Goal: Task Accomplishment & Management: Manage account settings

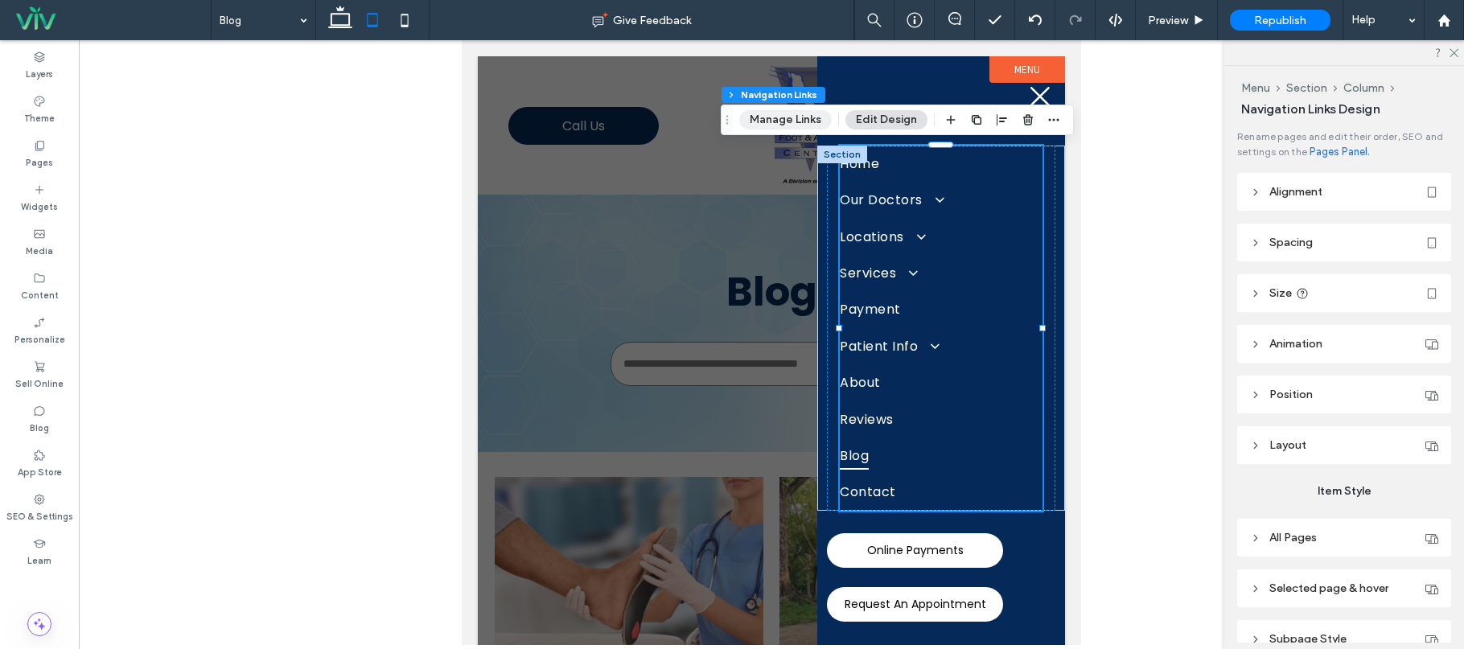
click at [794, 113] on button "Manage Links" at bounding box center [785, 119] width 93 height 19
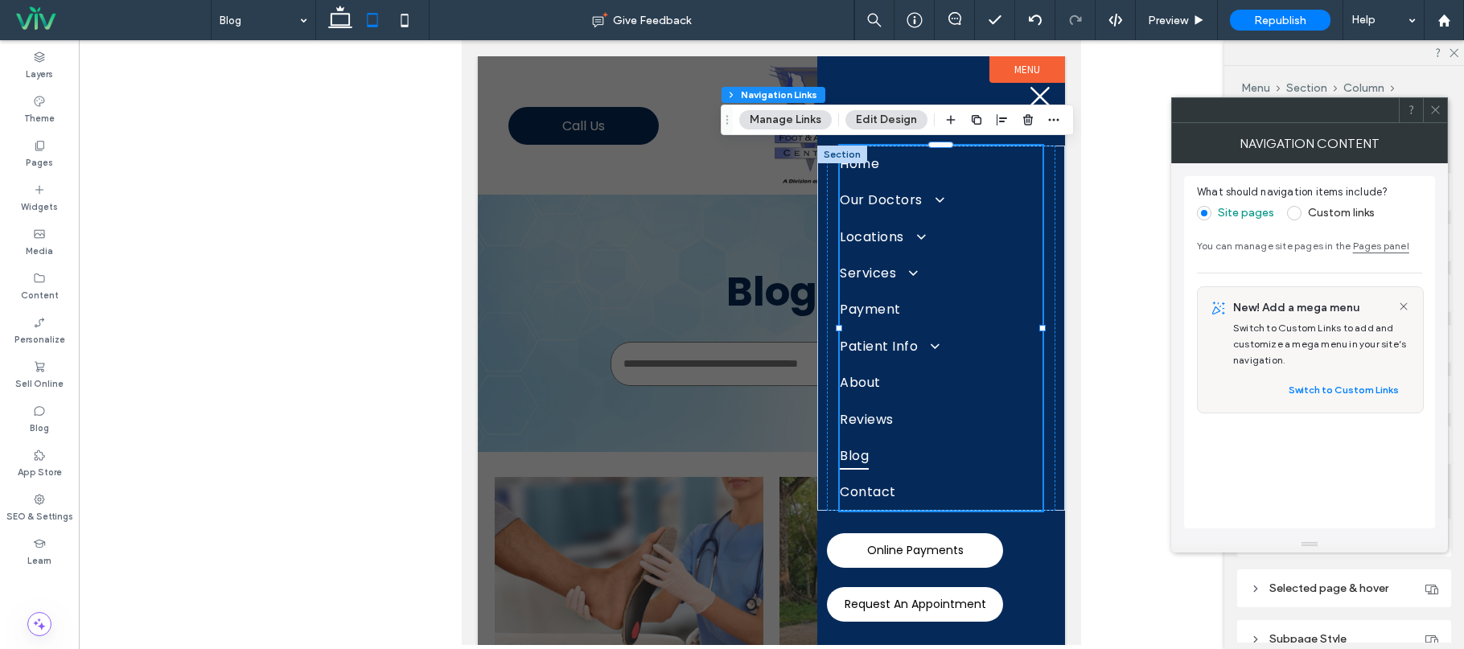
click at [1431, 110] on icon at bounding box center [1436, 110] width 12 height 12
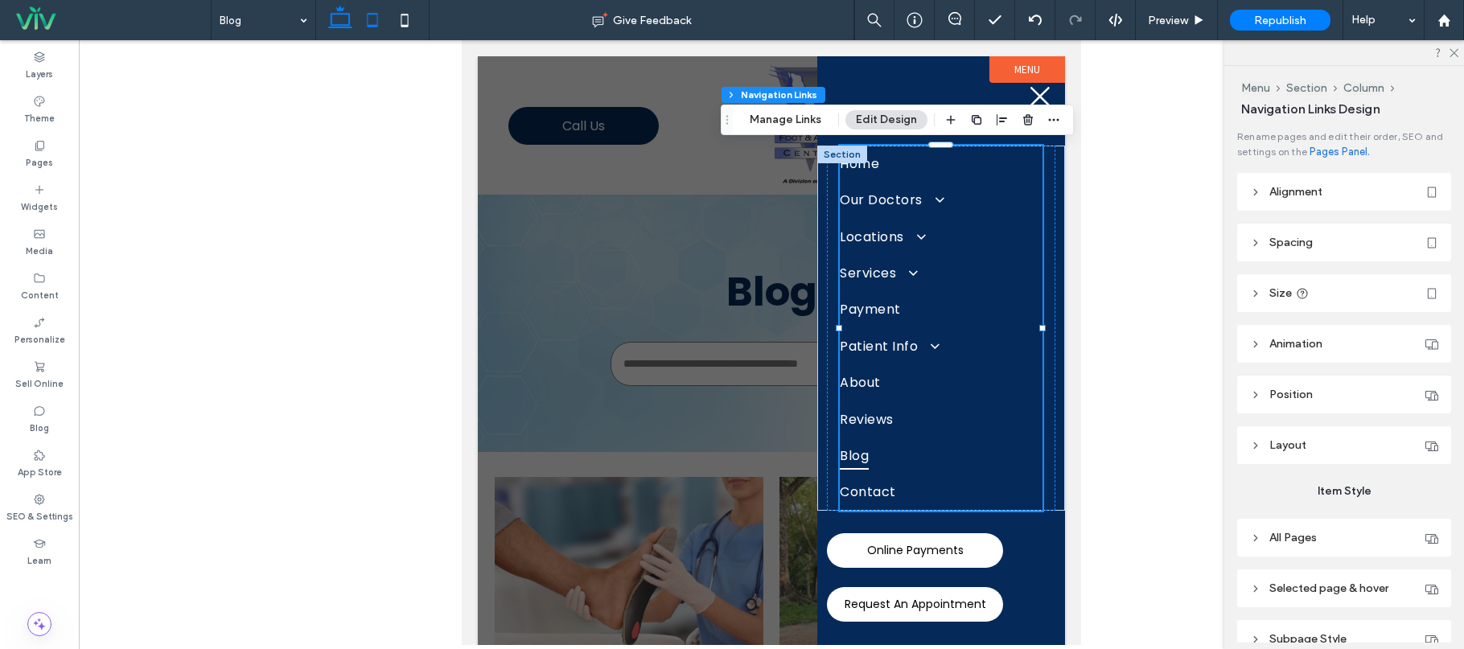
click at [331, 19] on use at bounding box center [340, 17] width 24 height 23
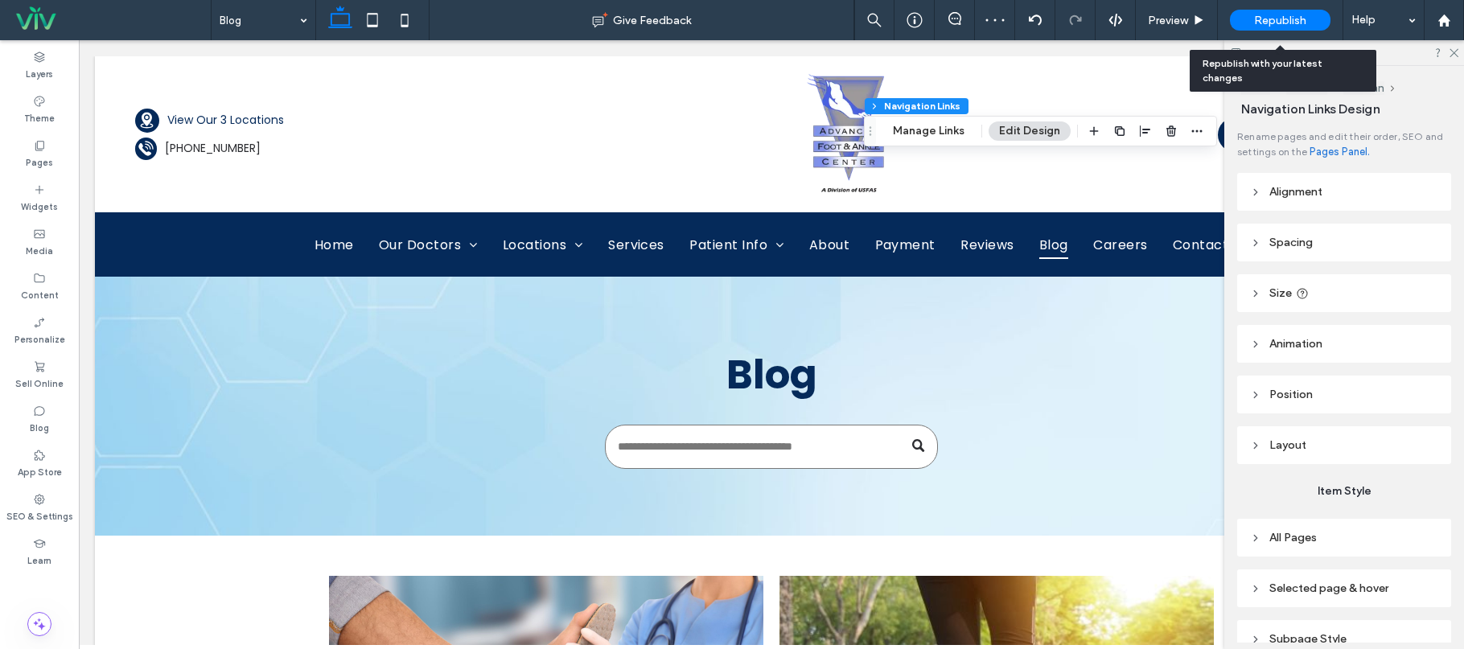
click at [1295, 23] on span "Republish" at bounding box center [1280, 21] width 52 height 14
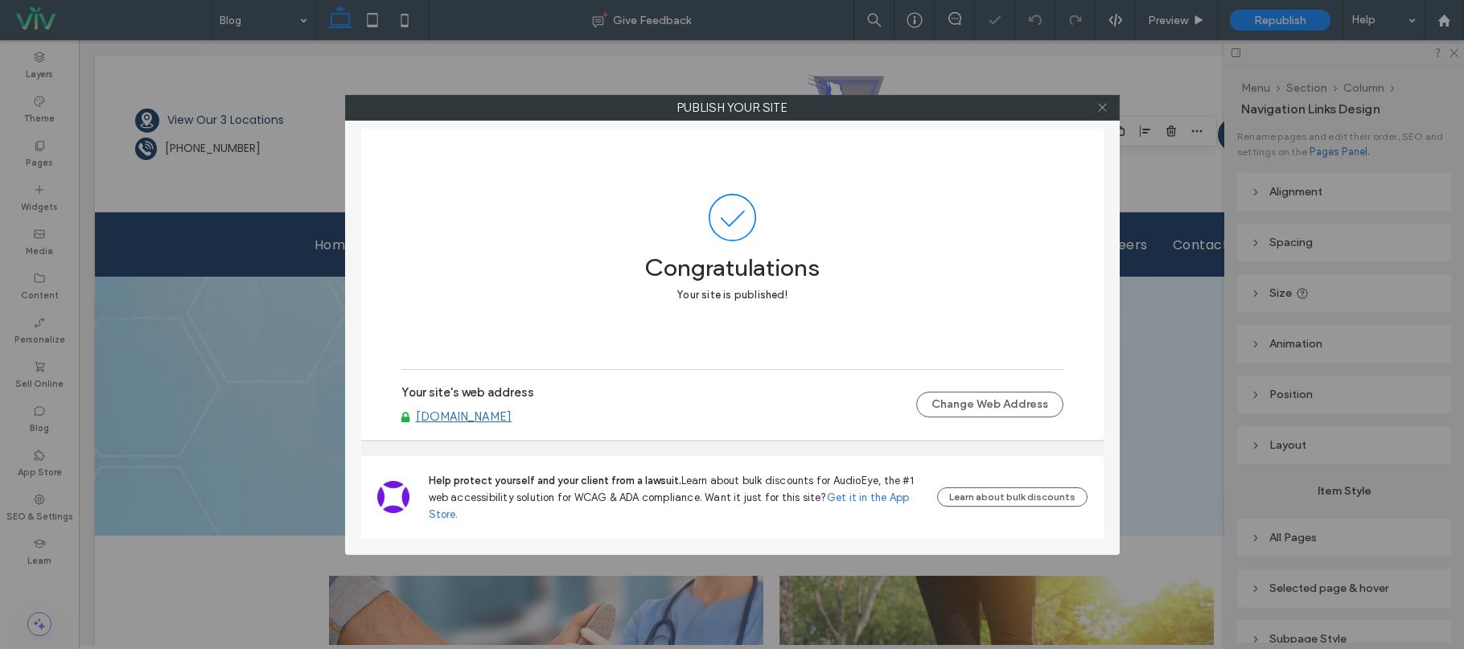
click at [1101, 107] on use at bounding box center [1102, 108] width 8 height 8
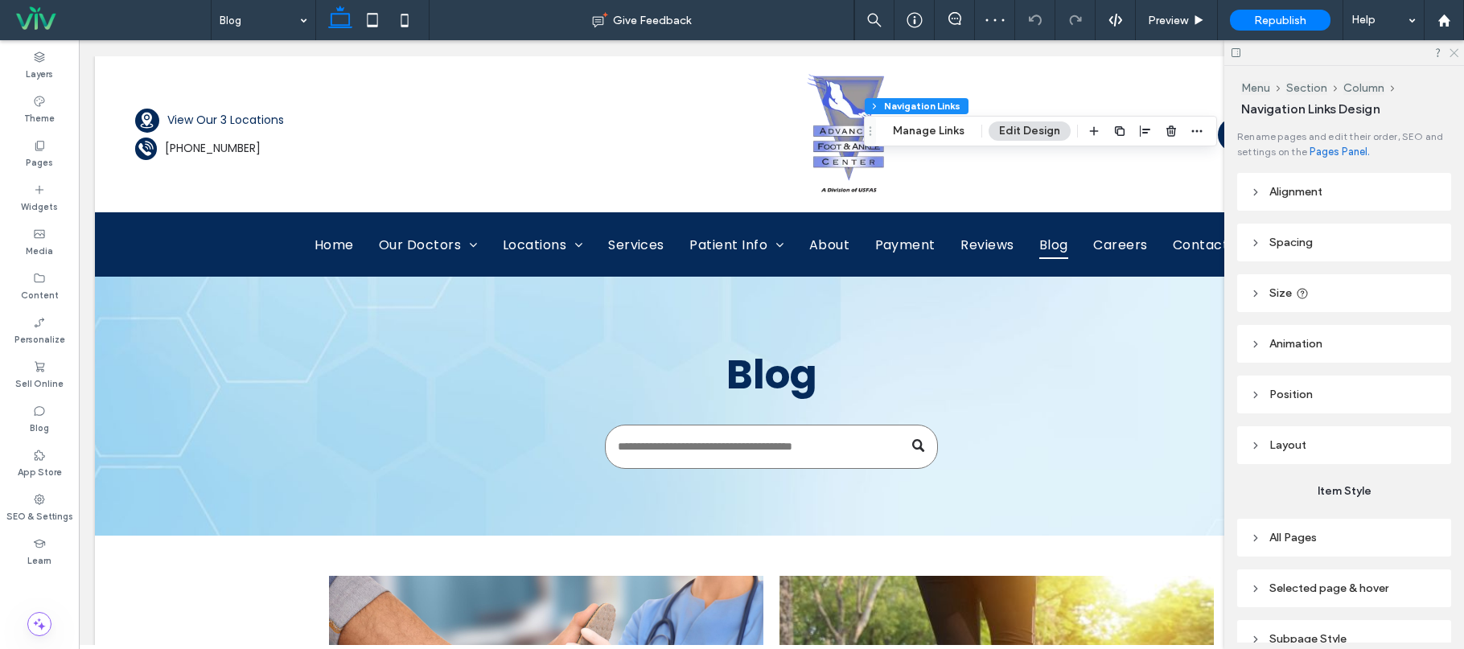
click at [1455, 53] on use at bounding box center [1454, 53] width 9 height 9
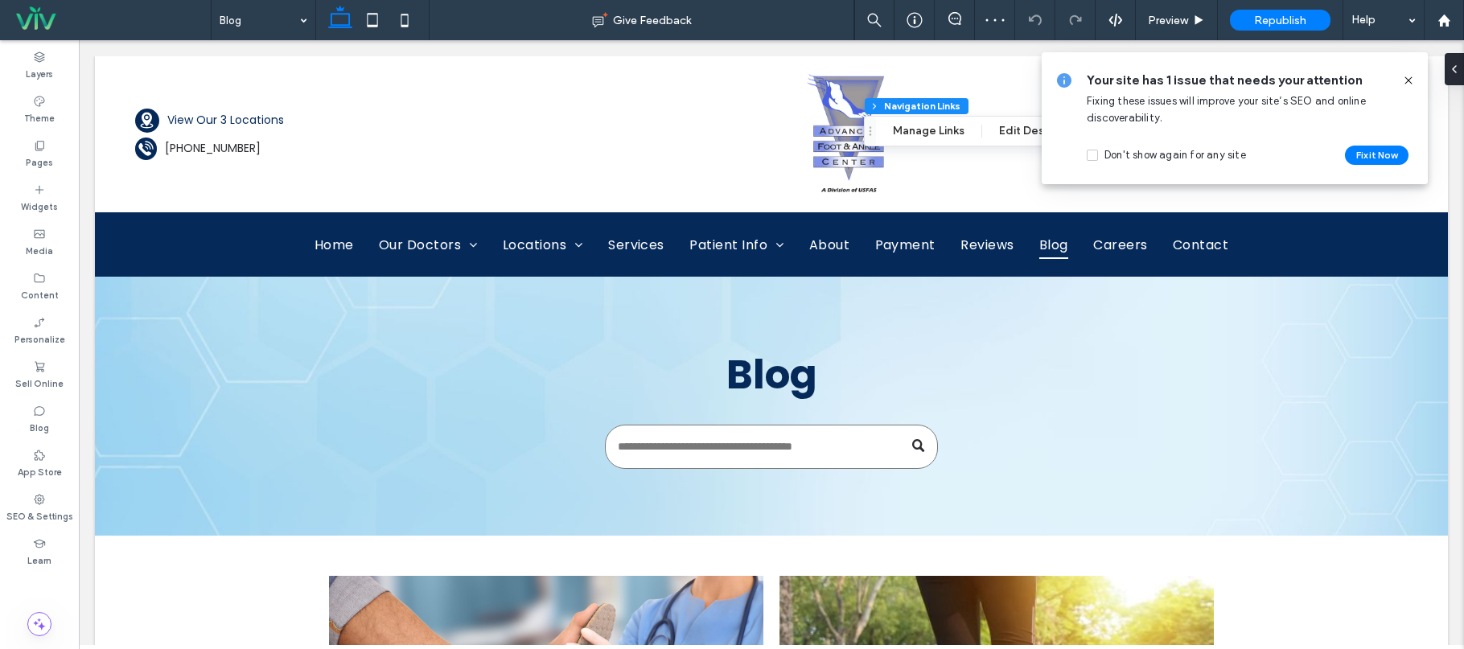
click at [1406, 76] on icon at bounding box center [1408, 80] width 13 height 13
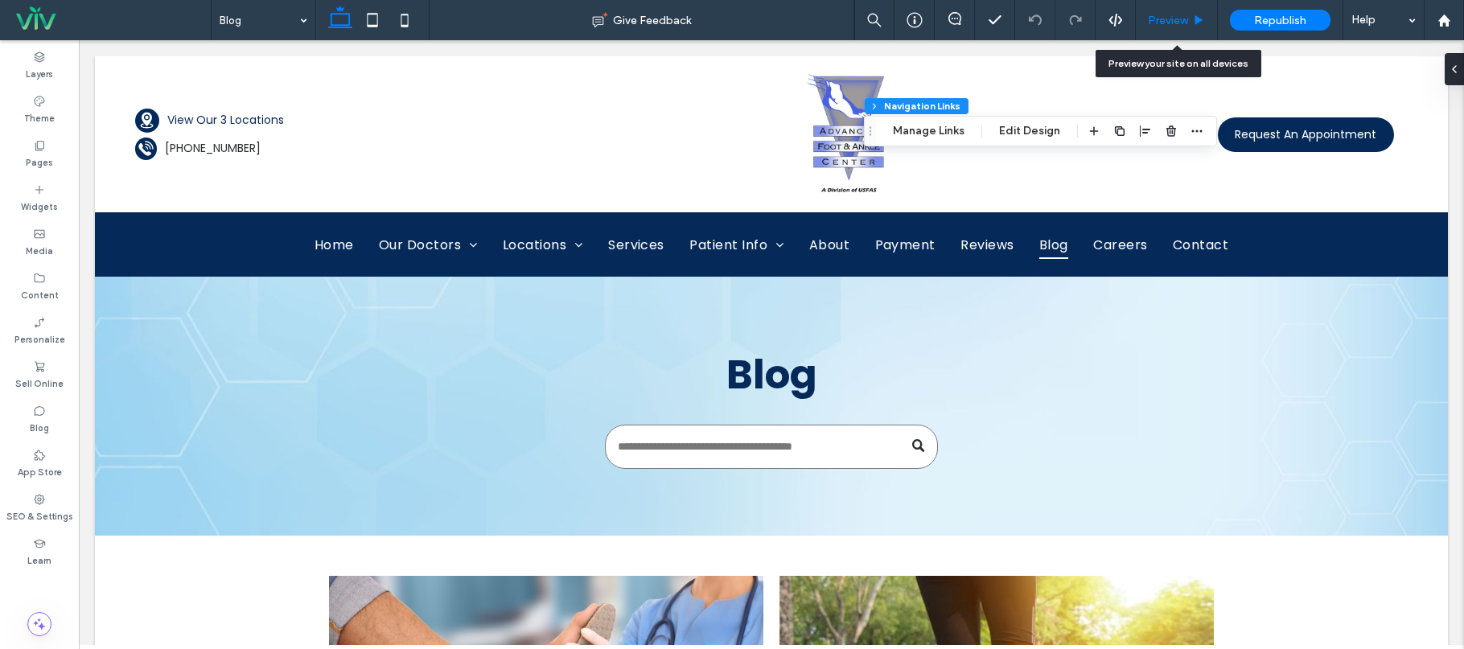
click at [1189, 26] on div "Preview" at bounding box center [1176, 21] width 81 height 14
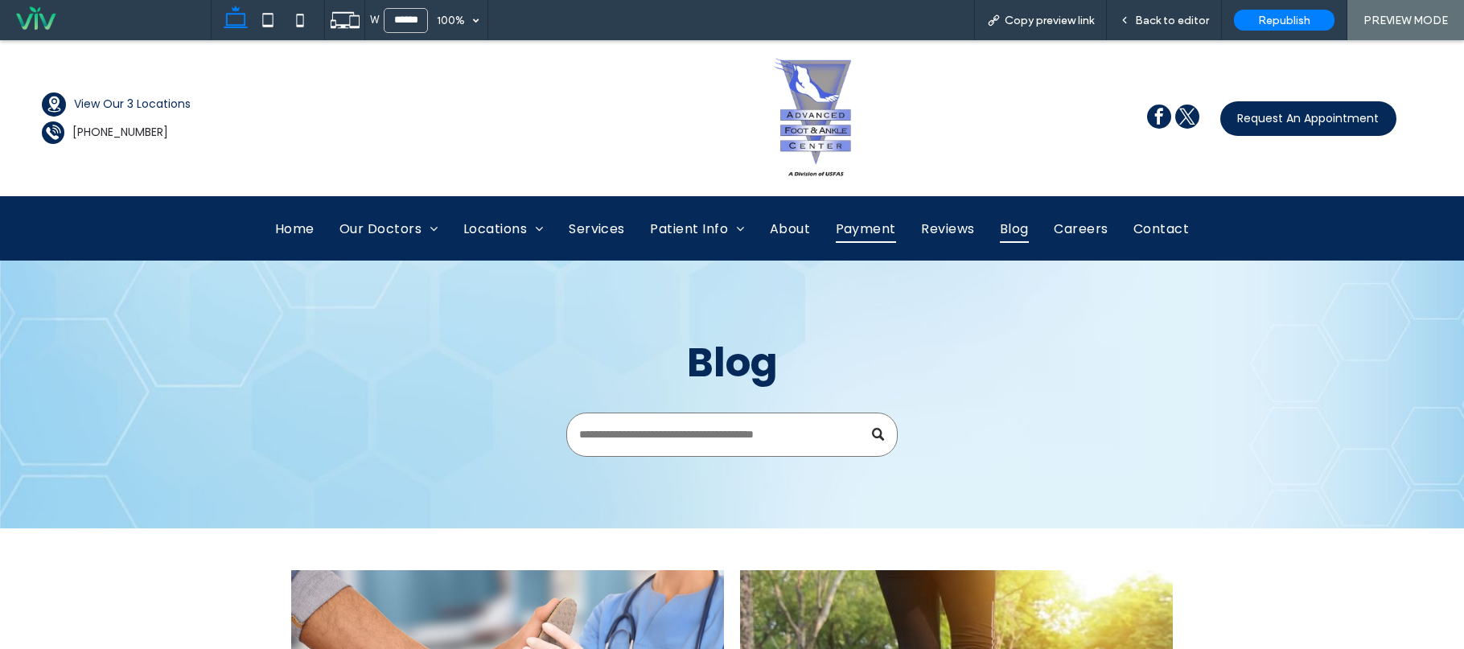
click at [858, 224] on span "Payment" at bounding box center [866, 229] width 60 height 28
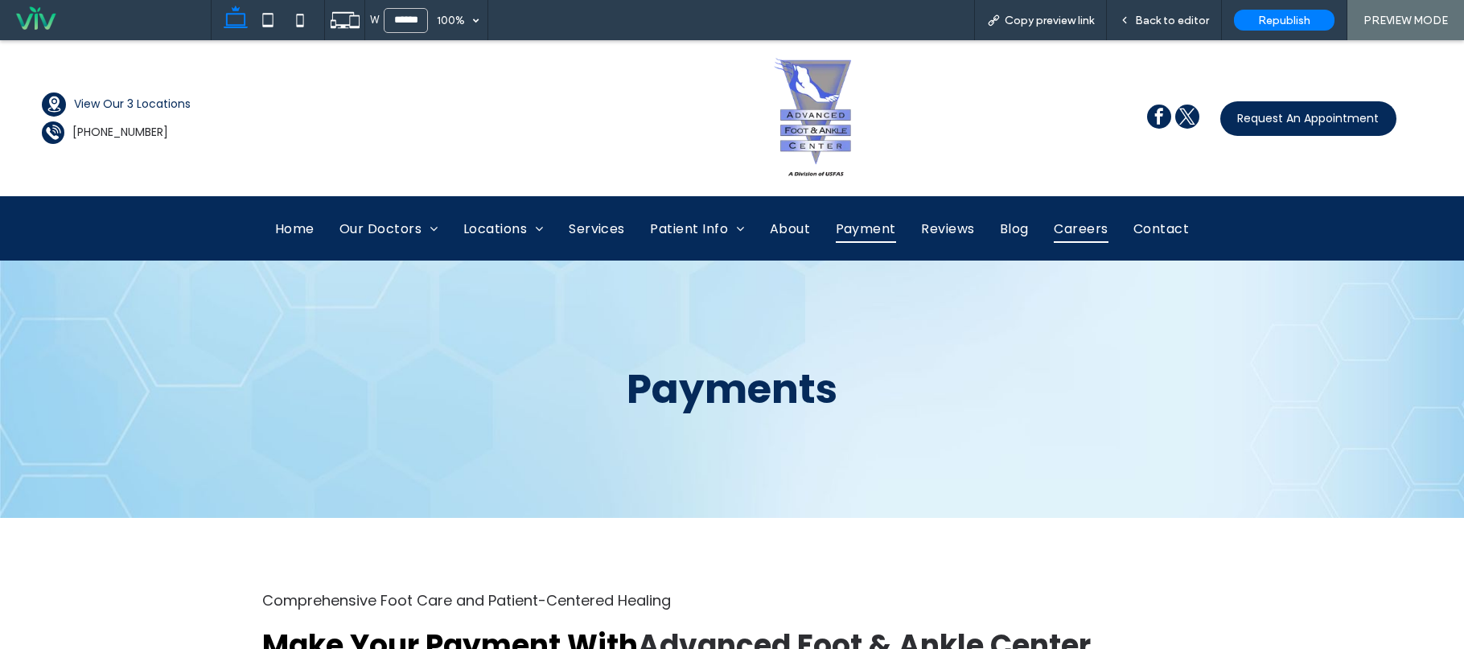
click at [1057, 228] on span "Careers" at bounding box center [1081, 229] width 54 height 28
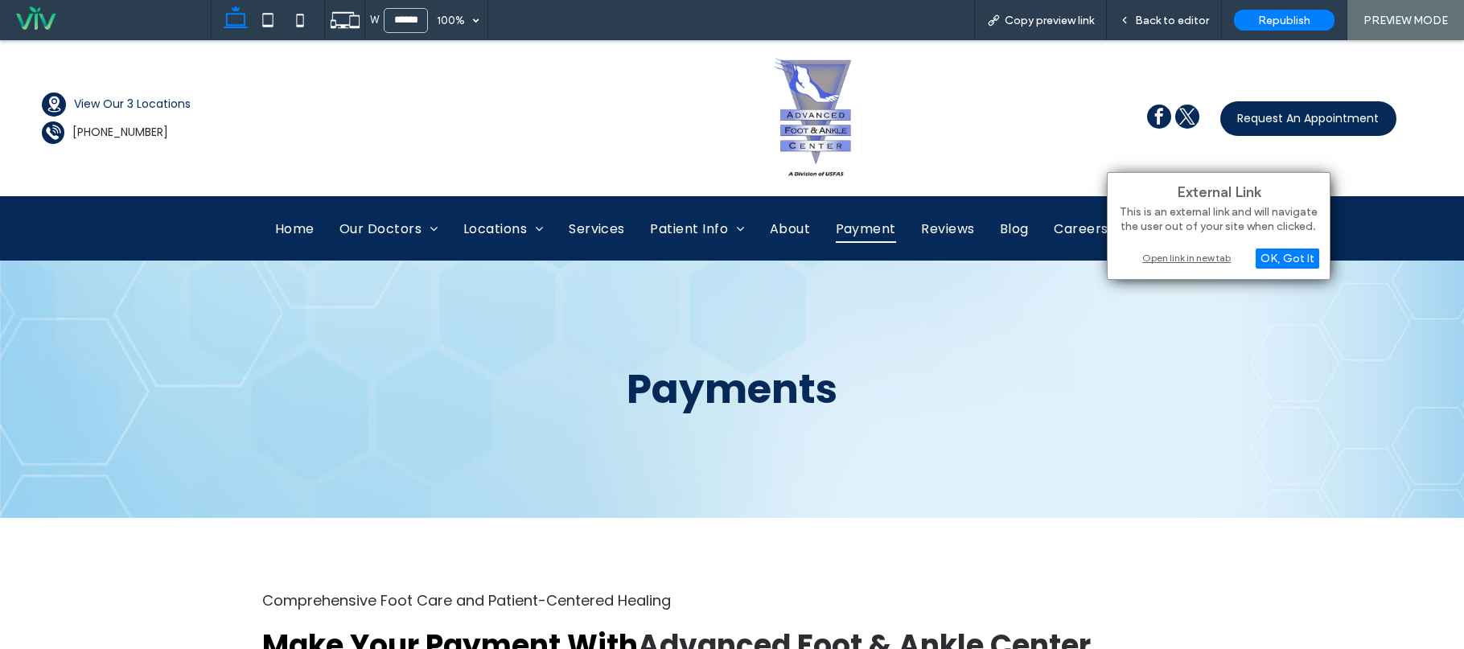
click at [1184, 257] on div "Open link in new tab" at bounding box center [1218, 257] width 201 height 17
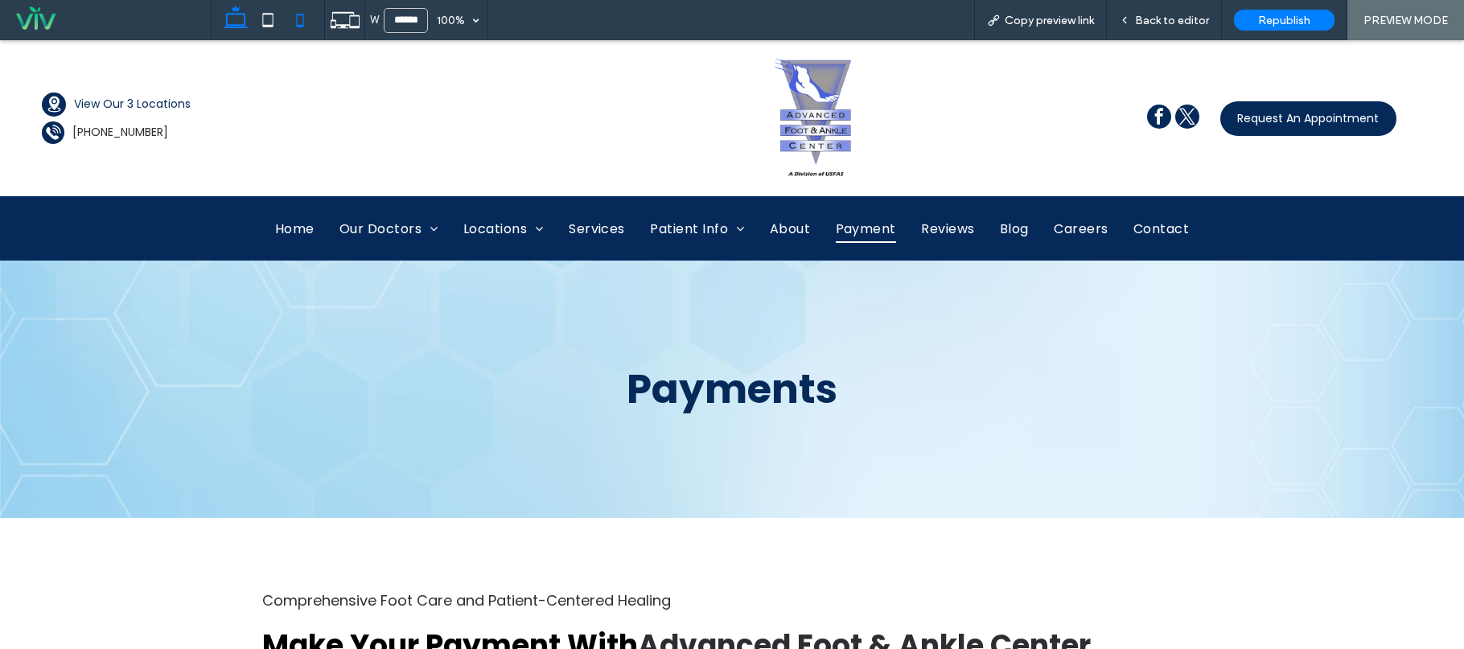
click at [307, 27] on icon at bounding box center [300, 20] width 32 height 32
type input "*****"
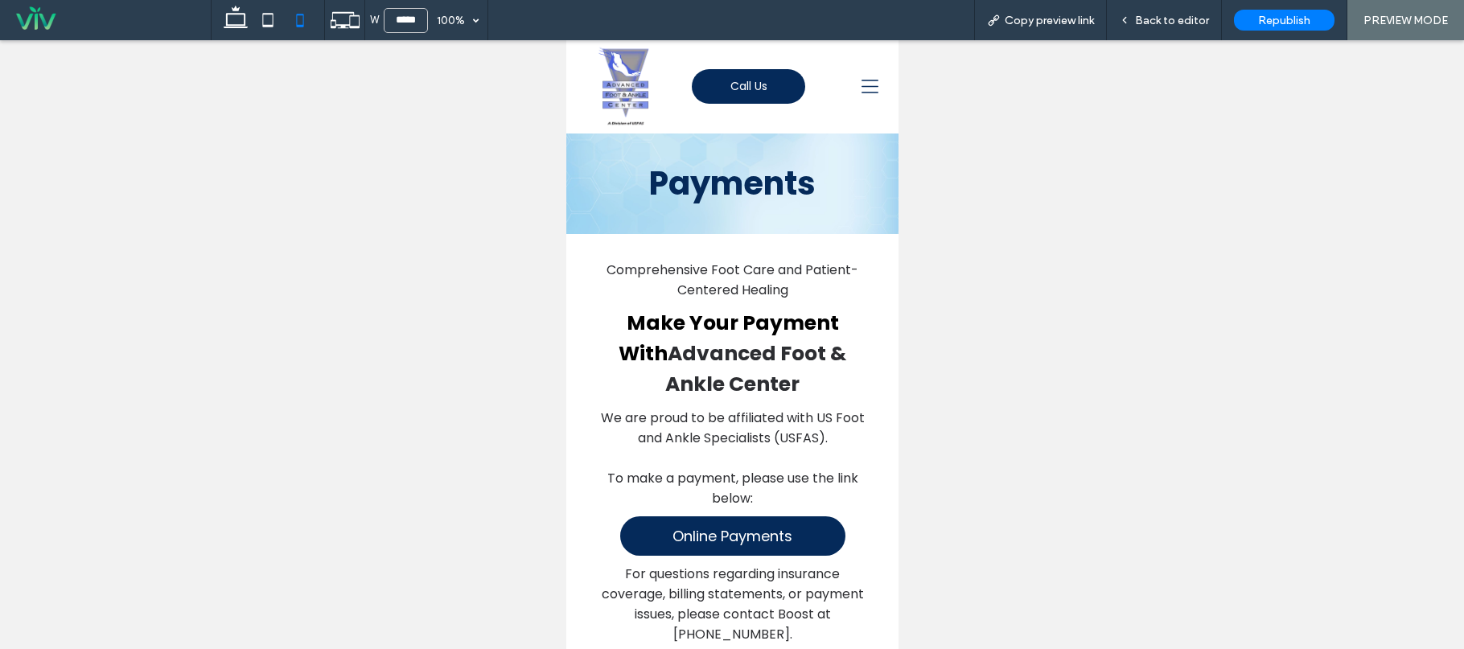
click at [861, 85] on icon at bounding box center [869, 86] width 17 height 17
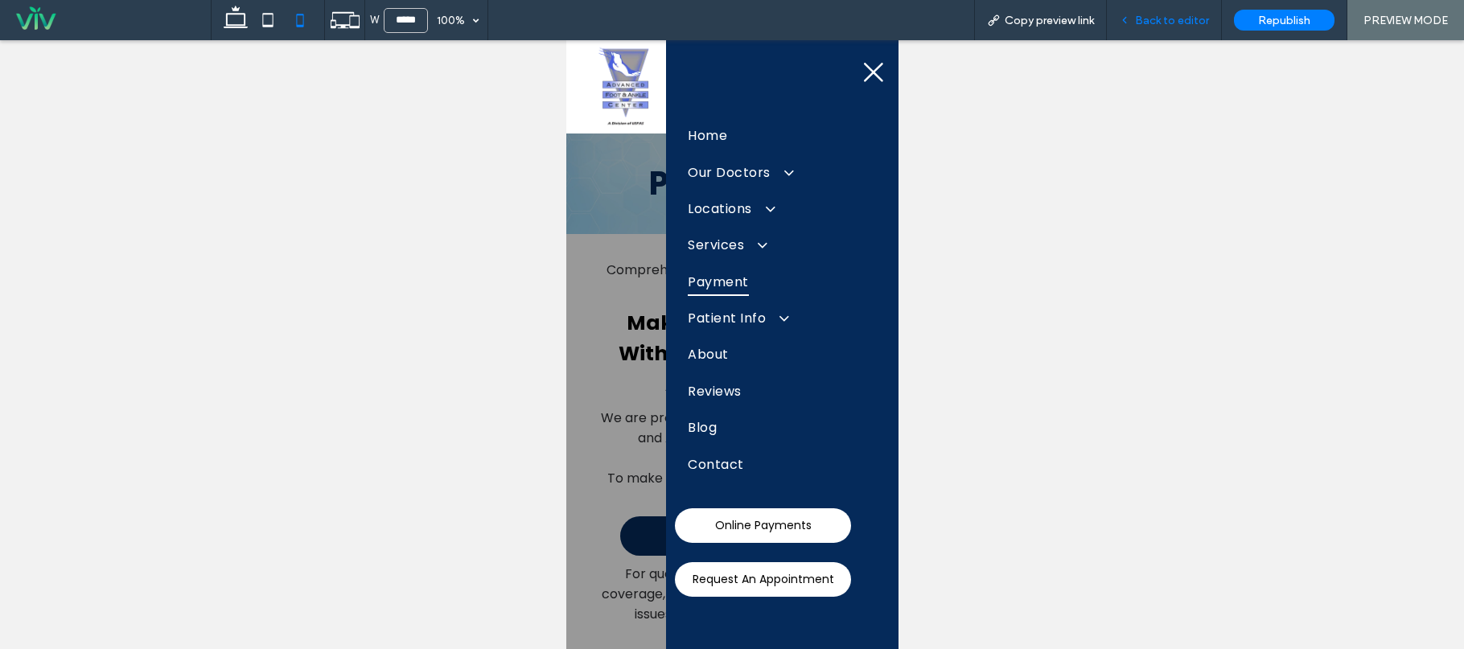
click at [1152, 24] on span "Back to editor" at bounding box center [1172, 21] width 74 height 14
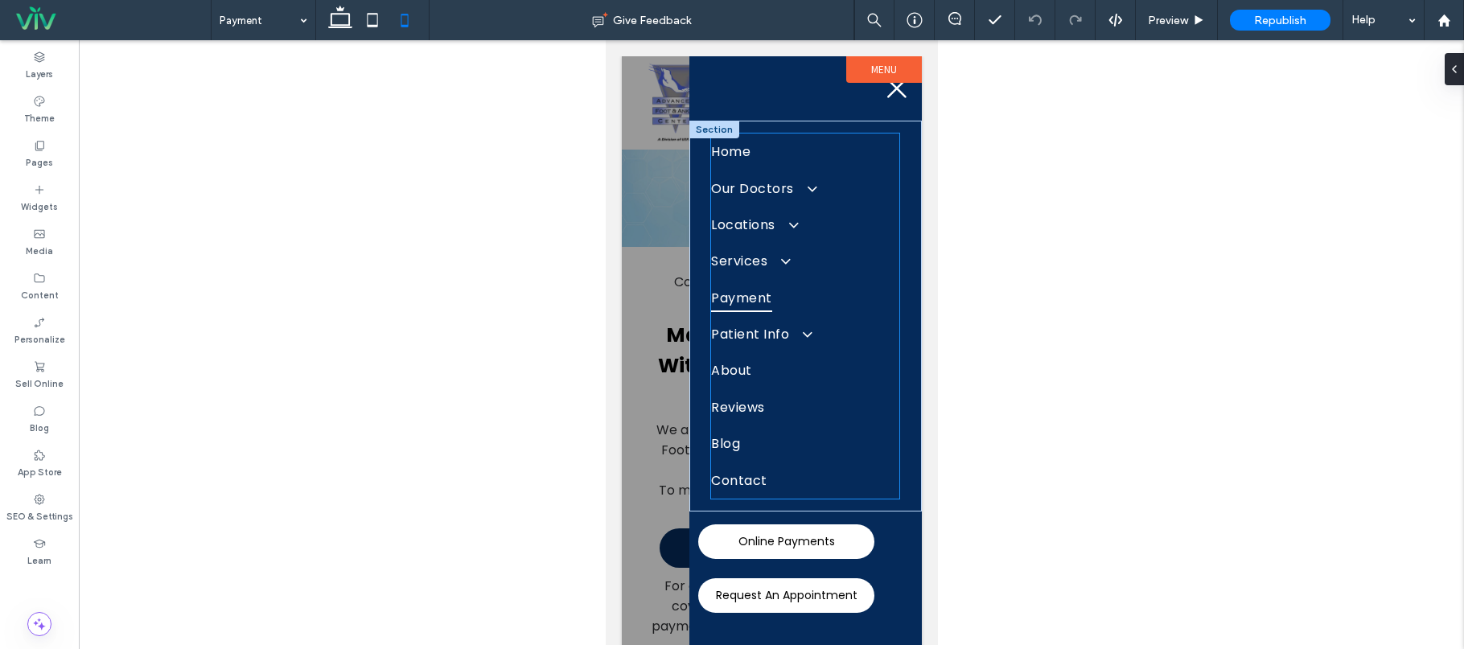
click at [825, 289] on link "Payment" at bounding box center [804, 298] width 188 height 36
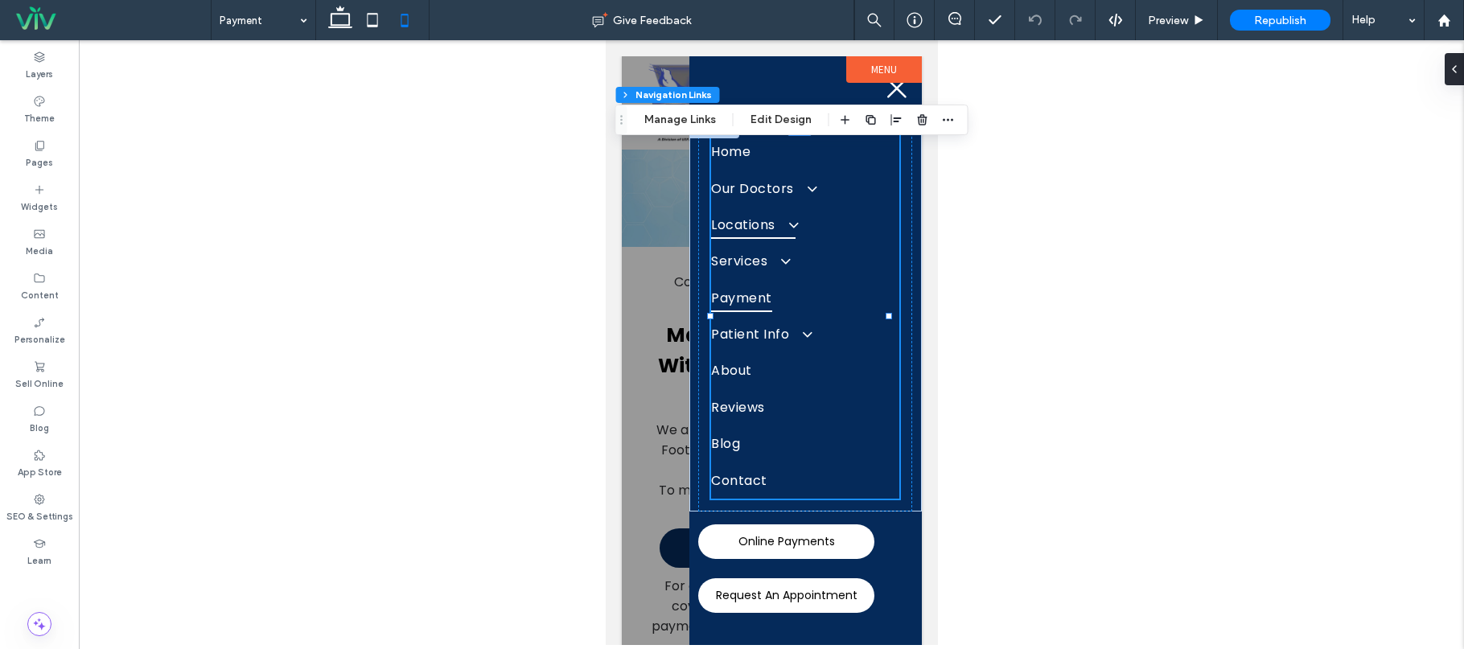
type input "***"
type input "****"
click at [677, 118] on button "Manage Links" at bounding box center [680, 119] width 93 height 19
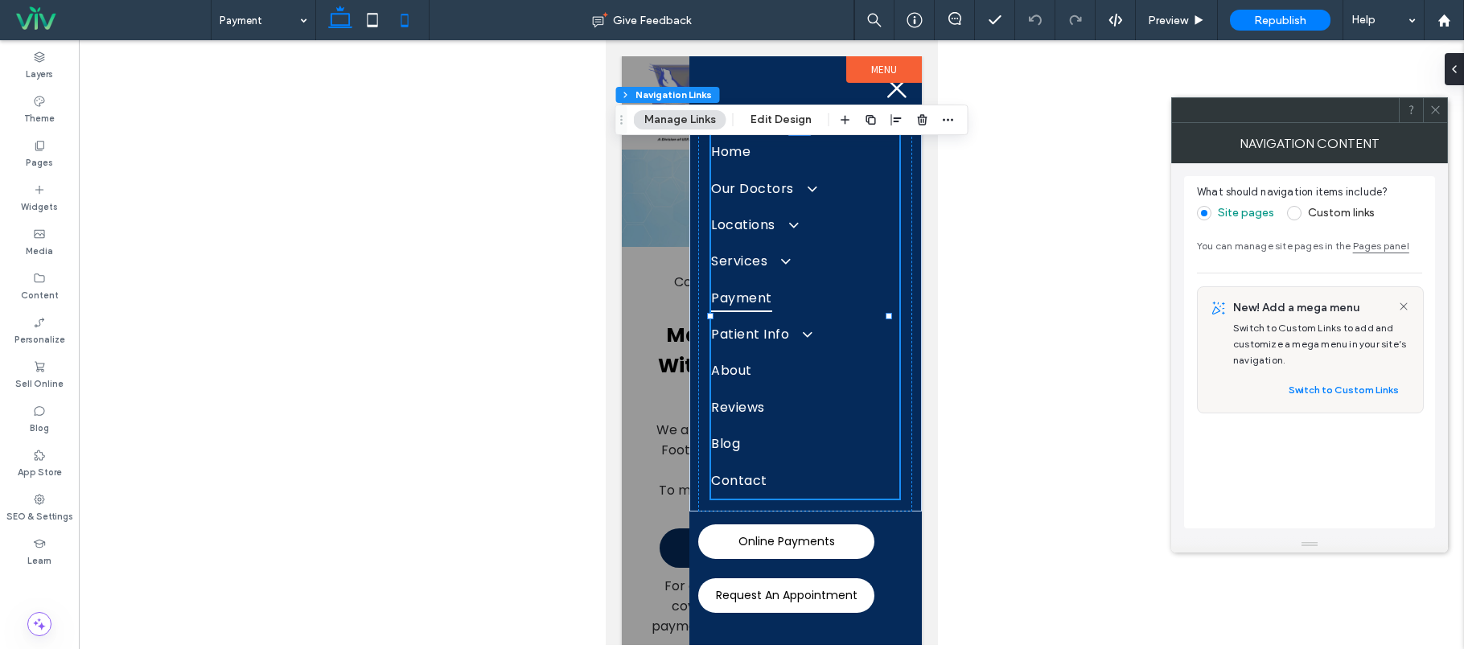
click at [339, 19] on icon at bounding box center [340, 20] width 32 height 32
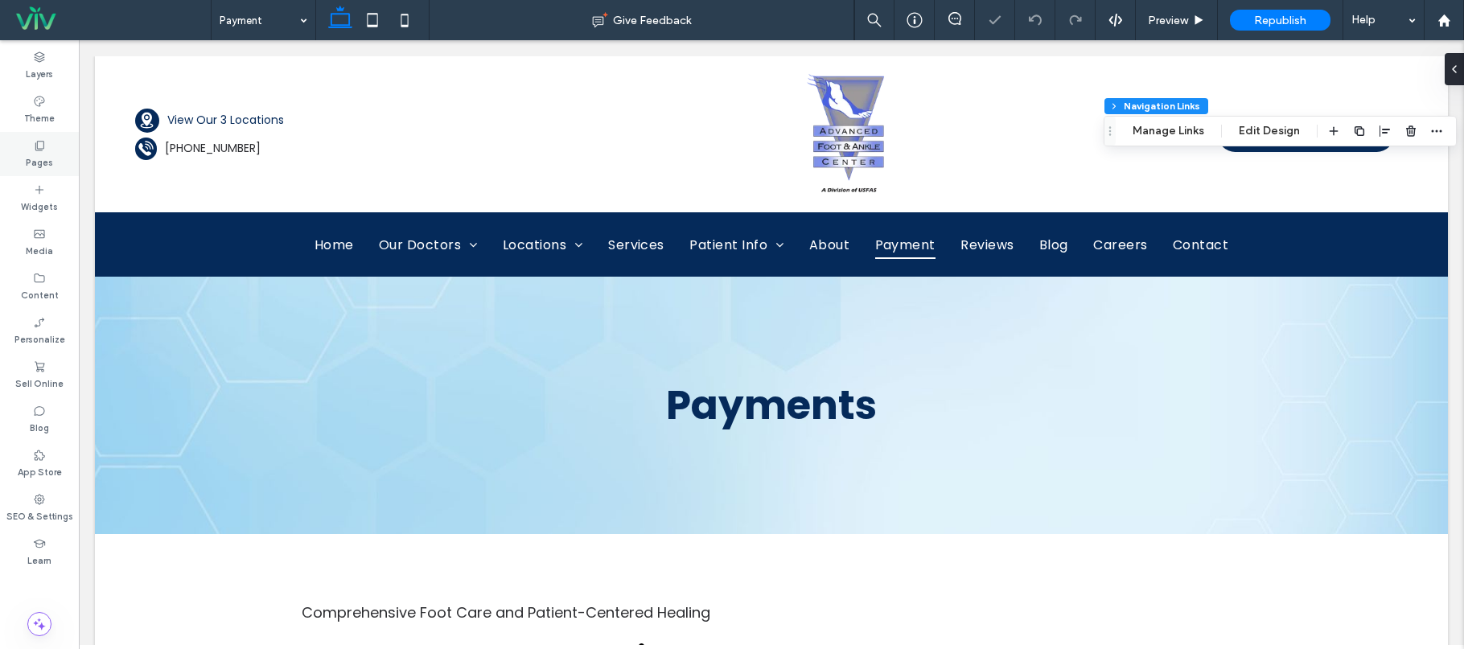
click at [37, 159] on label "Pages" at bounding box center [39, 161] width 27 height 18
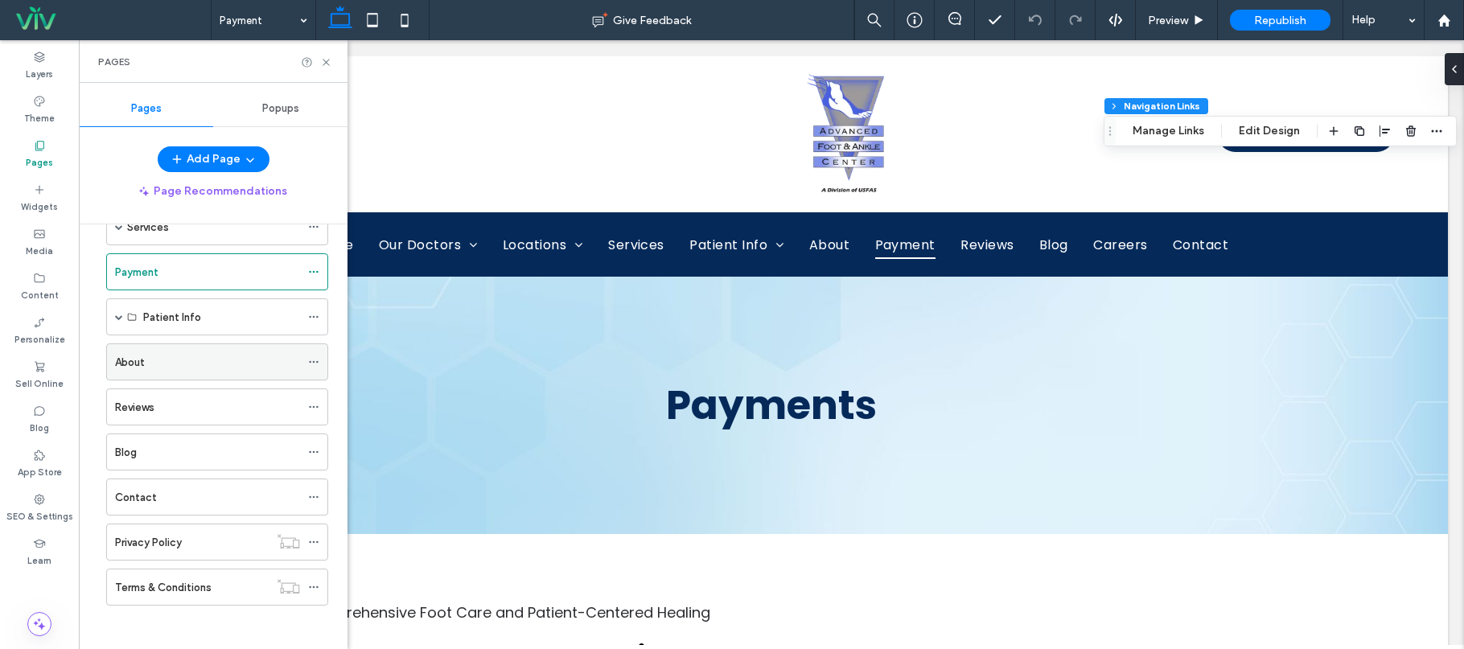
scroll to position [183, 0]
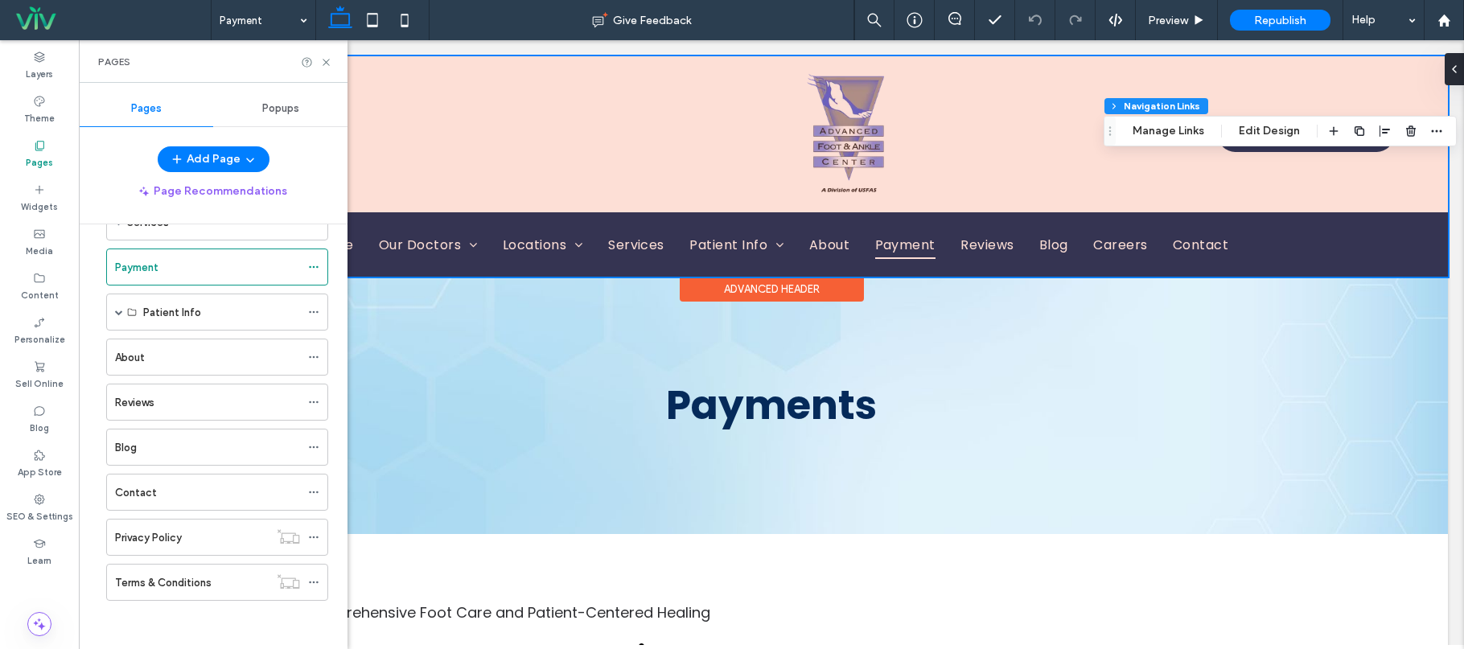
click at [1142, 244] on div at bounding box center [771, 166] width 1353 height 220
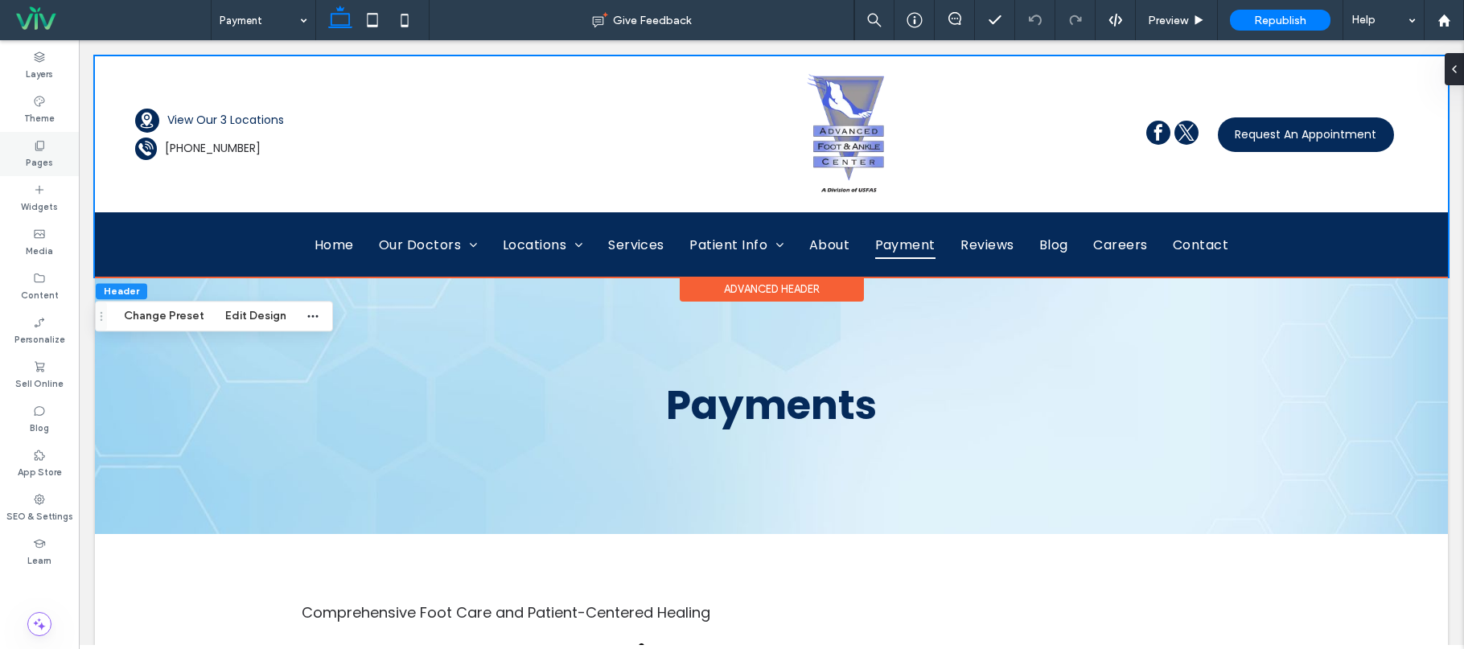
click at [48, 146] on div "Pages" at bounding box center [39, 154] width 79 height 44
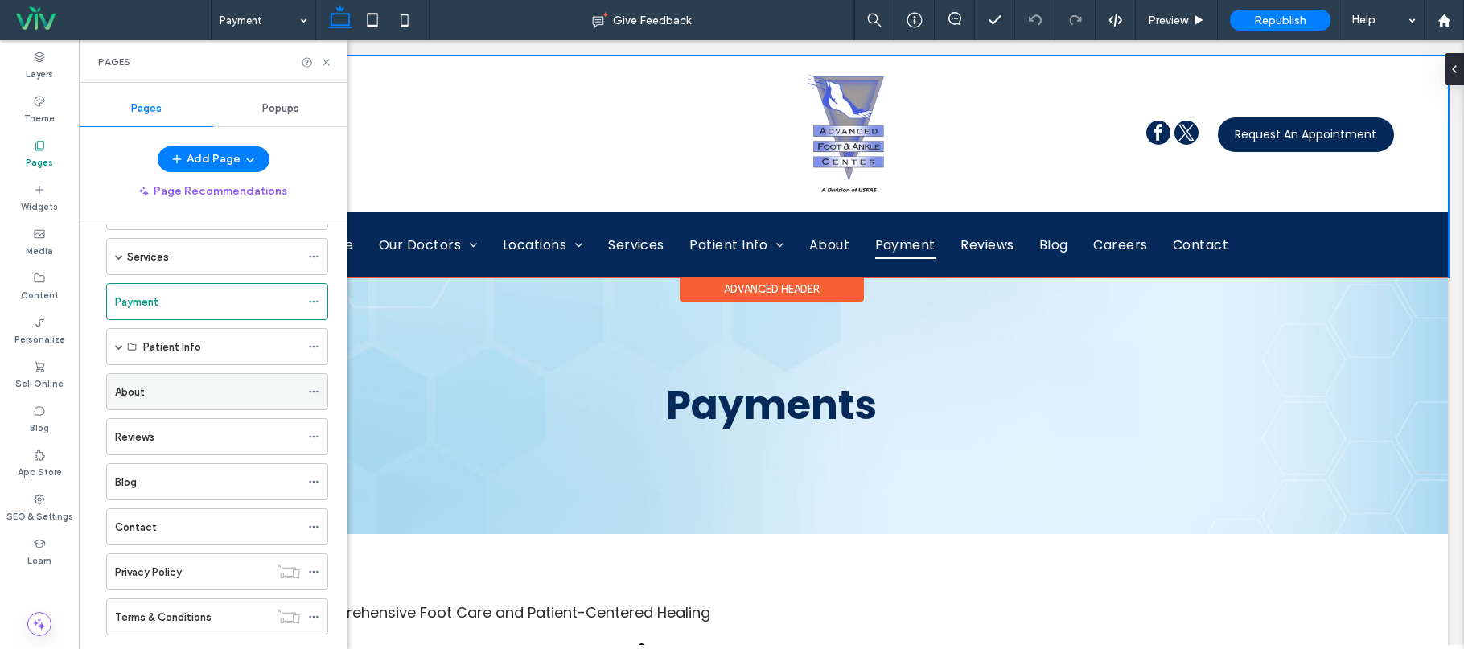
scroll to position [0, 0]
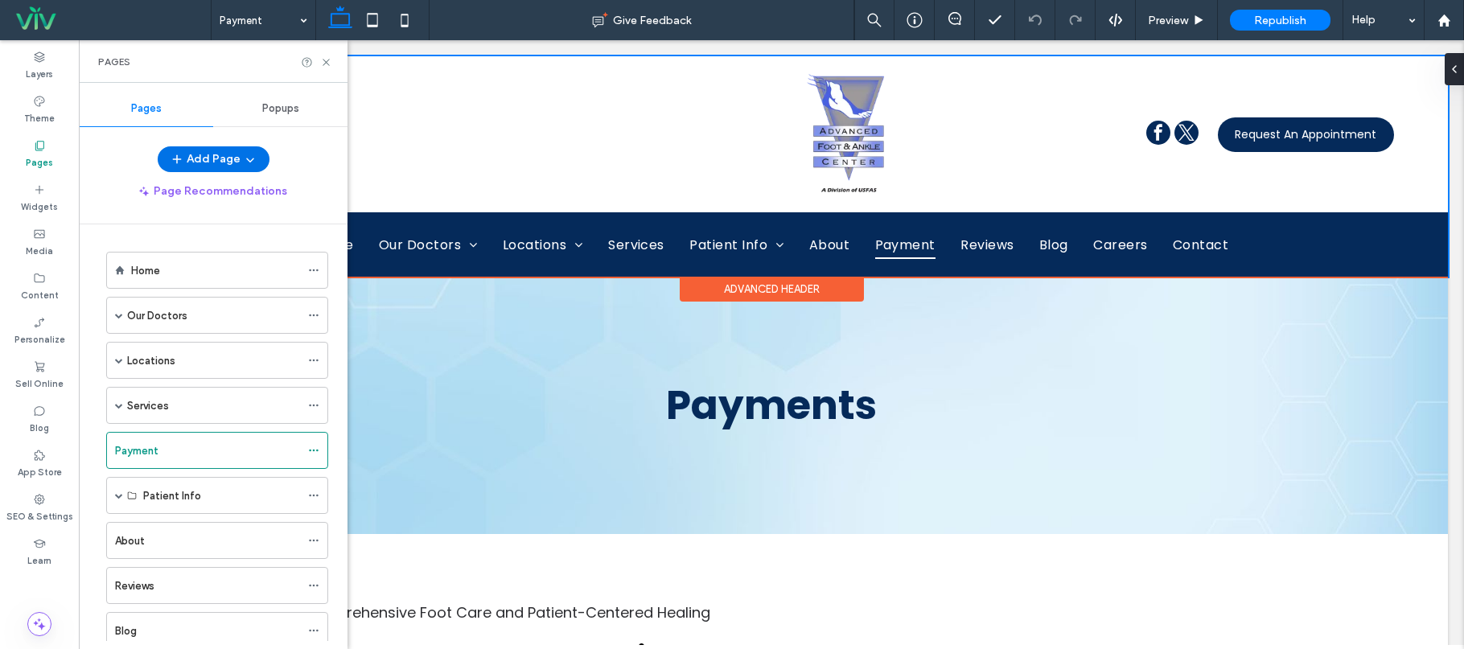
click at [251, 161] on icon "button" at bounding box center [250, 159] width 13 height 13
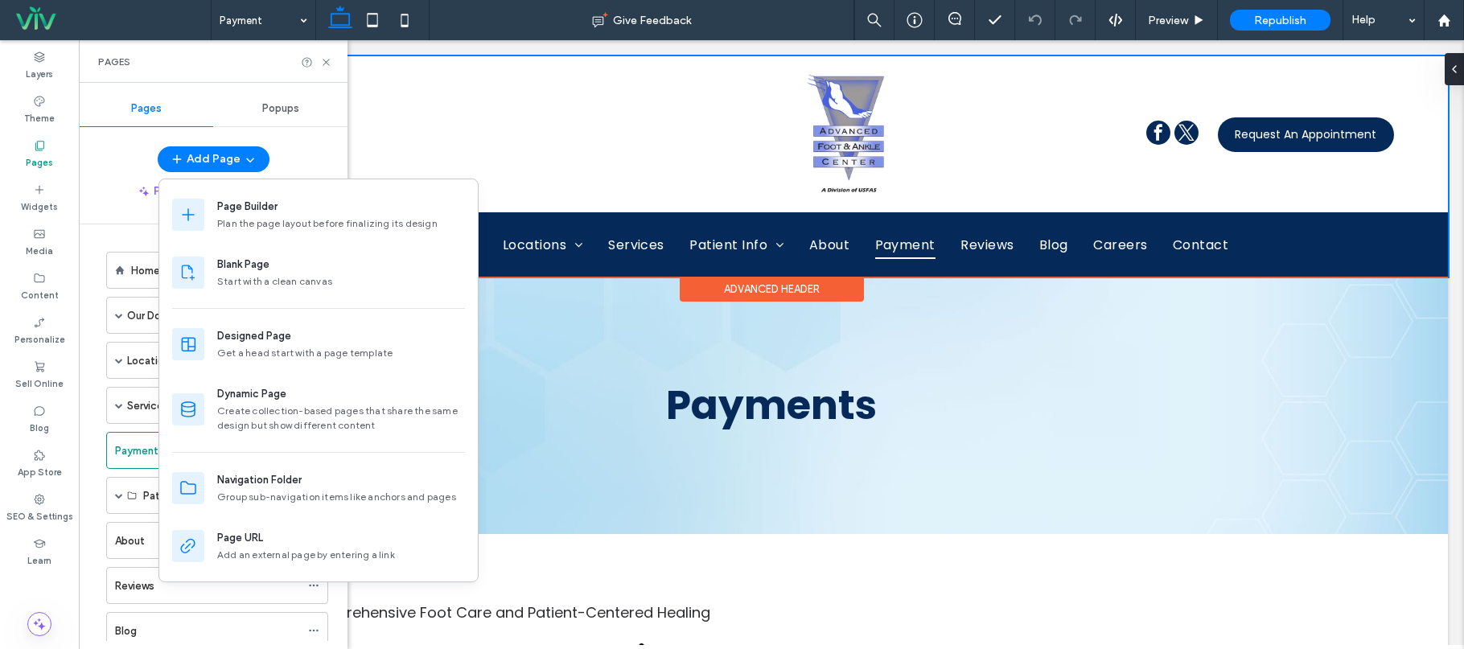
click at [303, 146] on div "Add Page" at bounding box center [213, 159] width 269 height 26
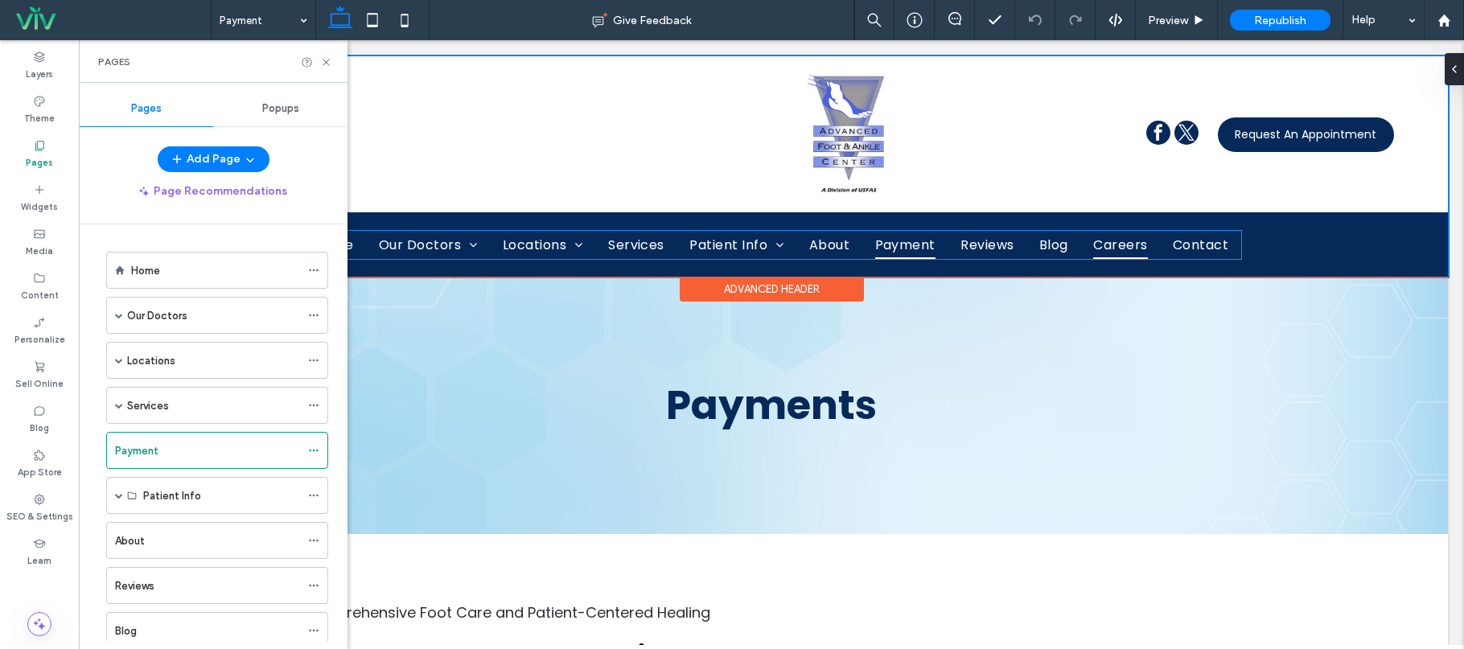
click at [1148, 243] on link "Careers" at bounding box center [1120, 245] width 78 height 28
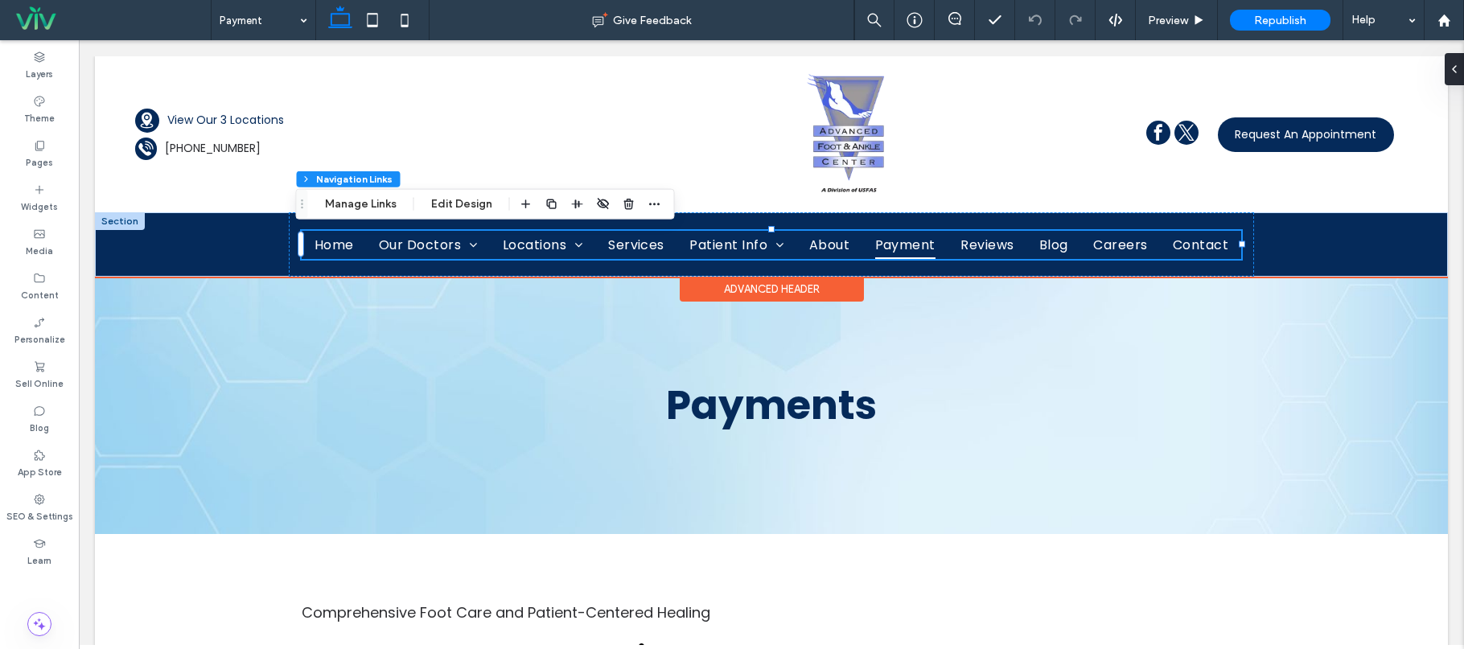
click at [863, 249] on link "Payment" at bounding box center [905, 245] width 84 height 28
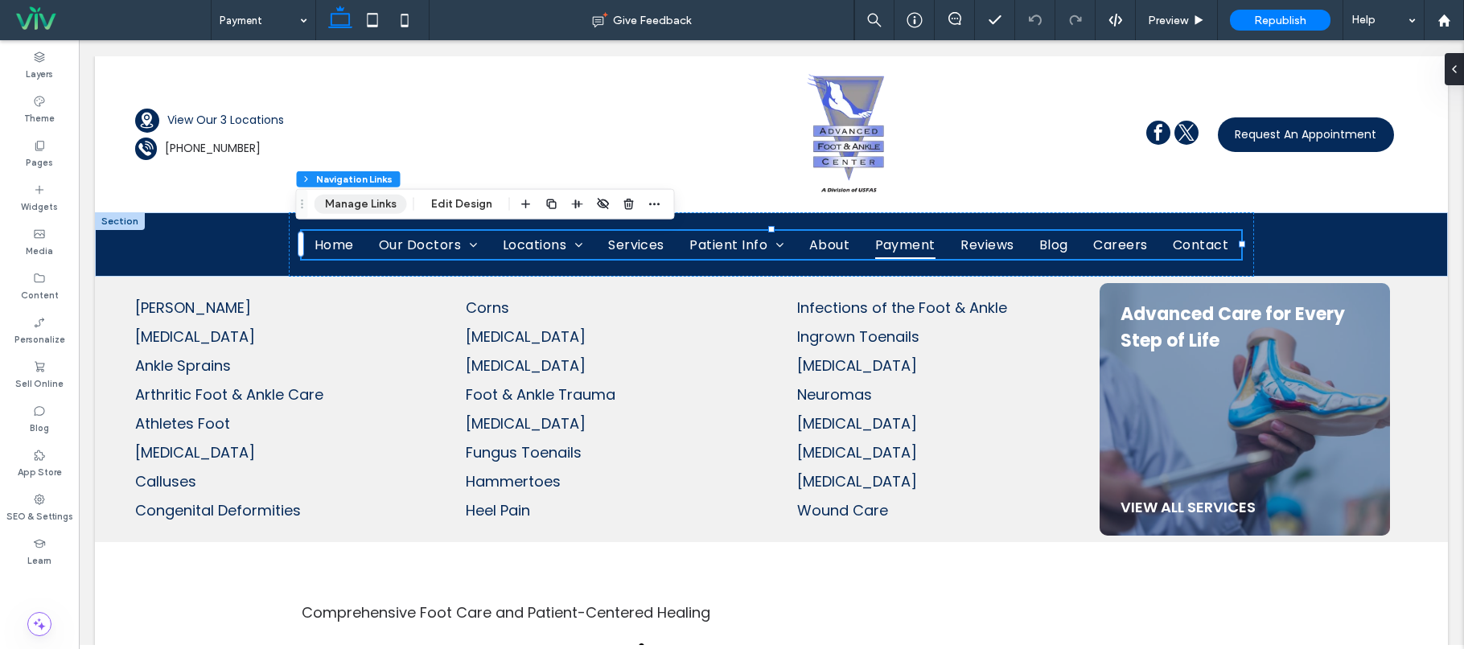
click at [379, 204] on button "Manage Links" at bounding box center [361, 204] width 93 height 19
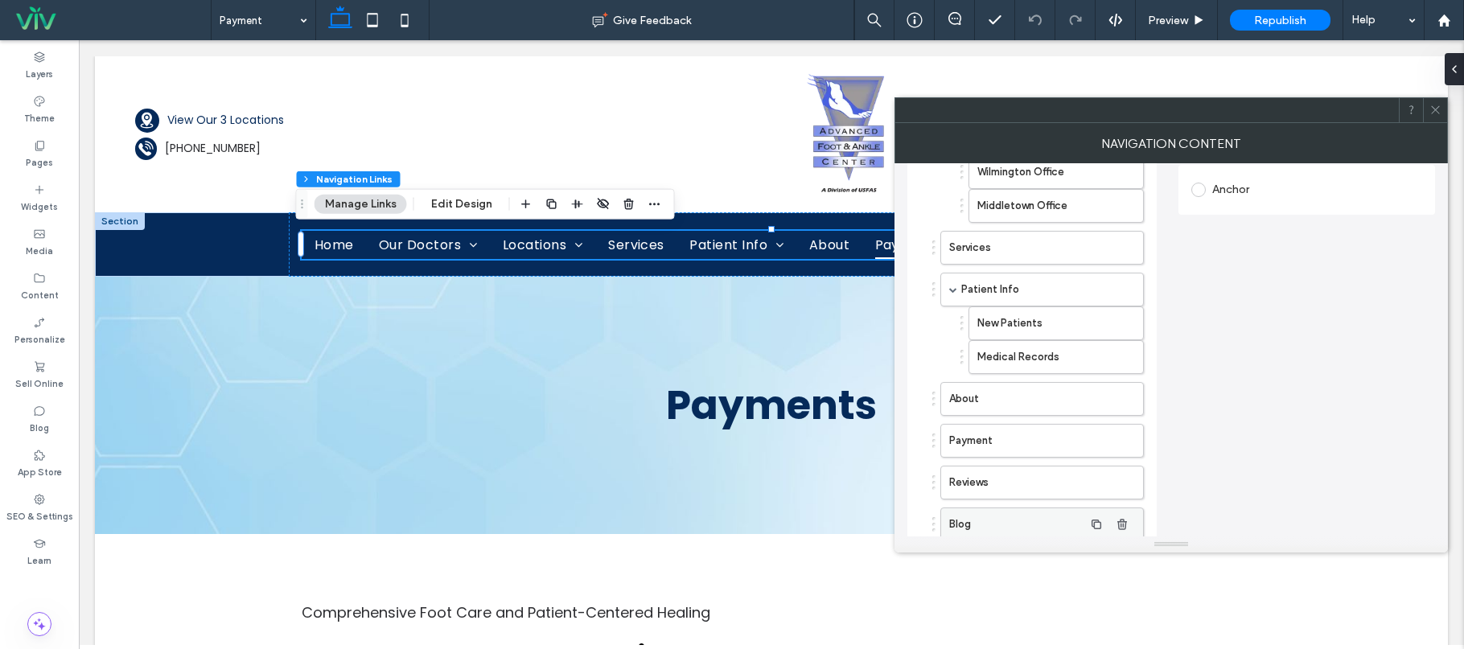
scroll to position [491, 0]
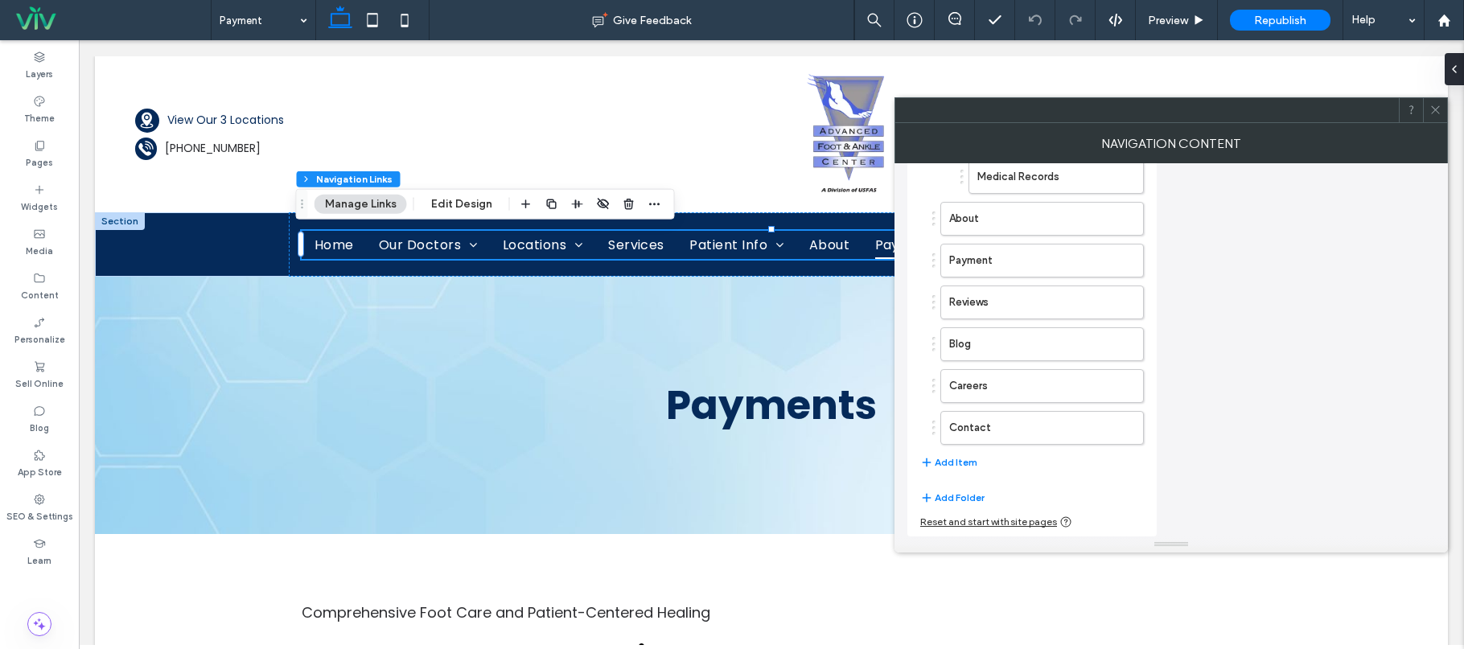
click at [1435, 108] on icon at bounding box center [1436, 110] width 12 height 12
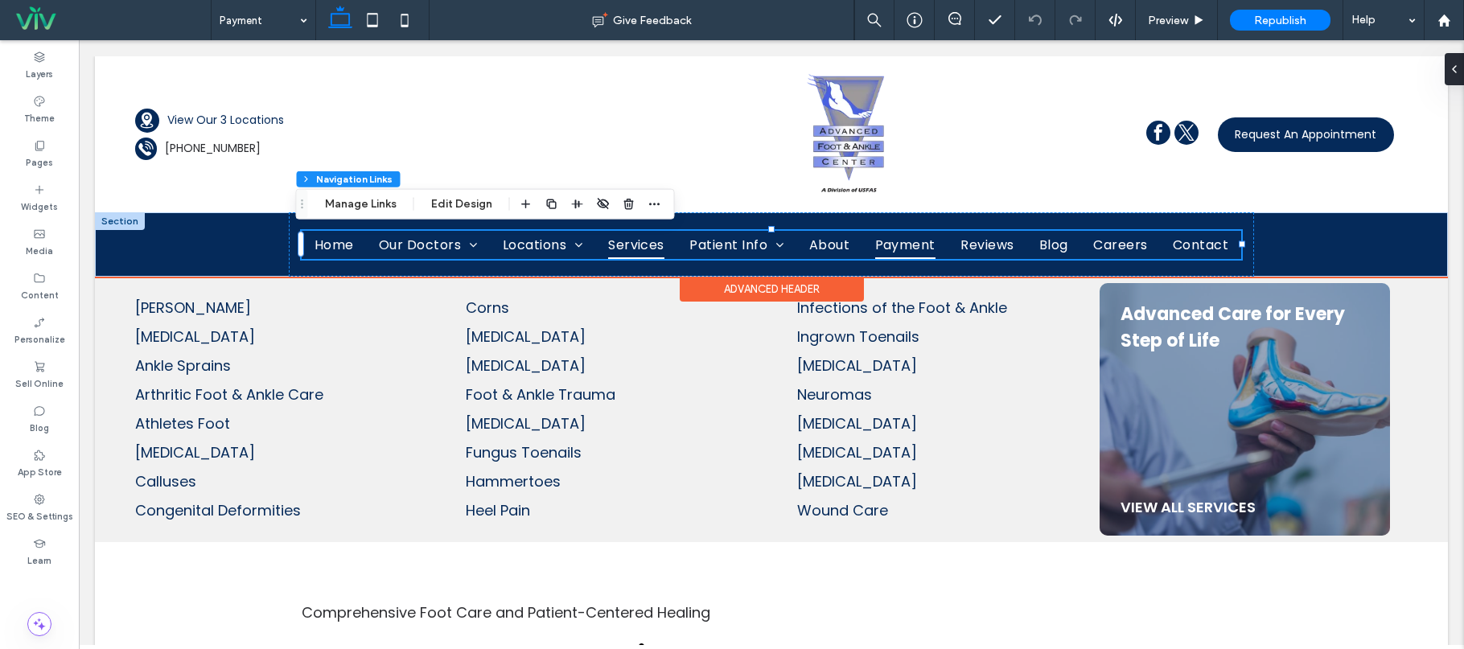
click at [665, 235] on link "Services" at bounding box center [636, 245] width 80 height 28
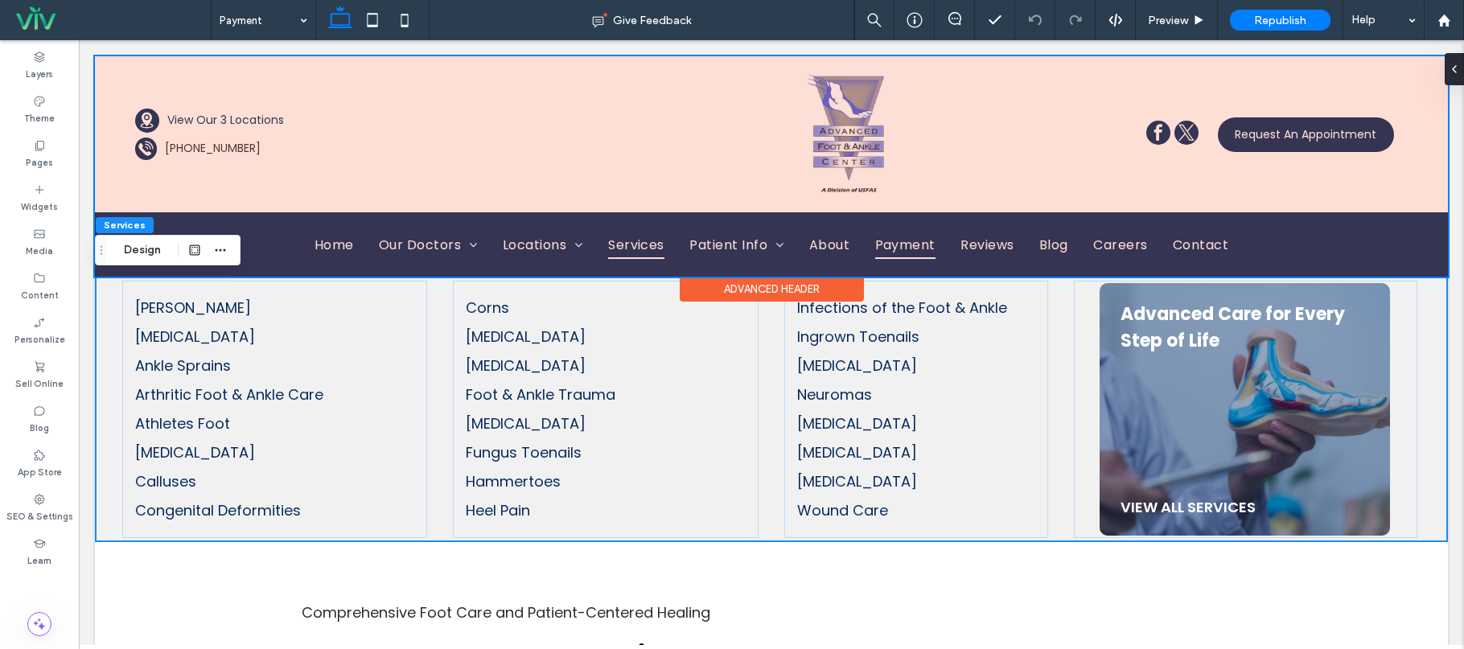
click at [660, 253] on div at bounding box center [771, 166] width 1353 height 220
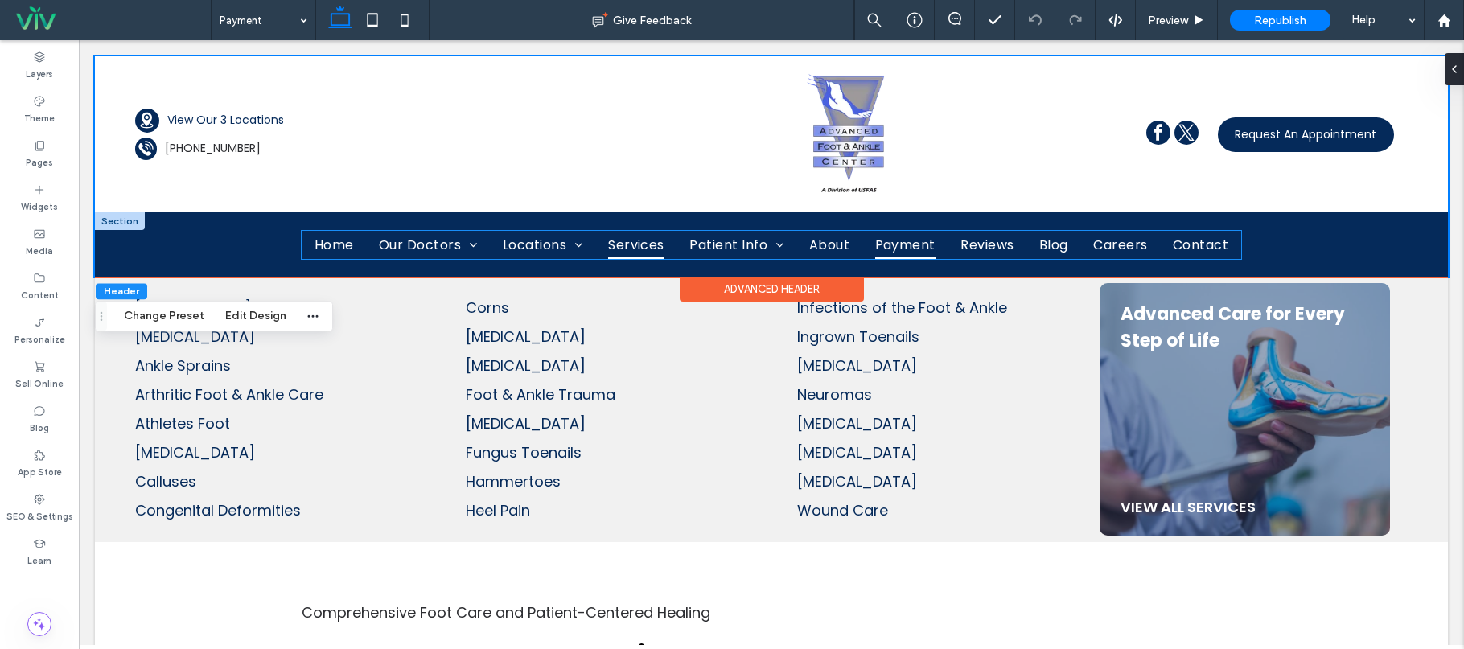
click at [668, 247] on link "Services" at bounding box center [636, 245] width 80 height 28
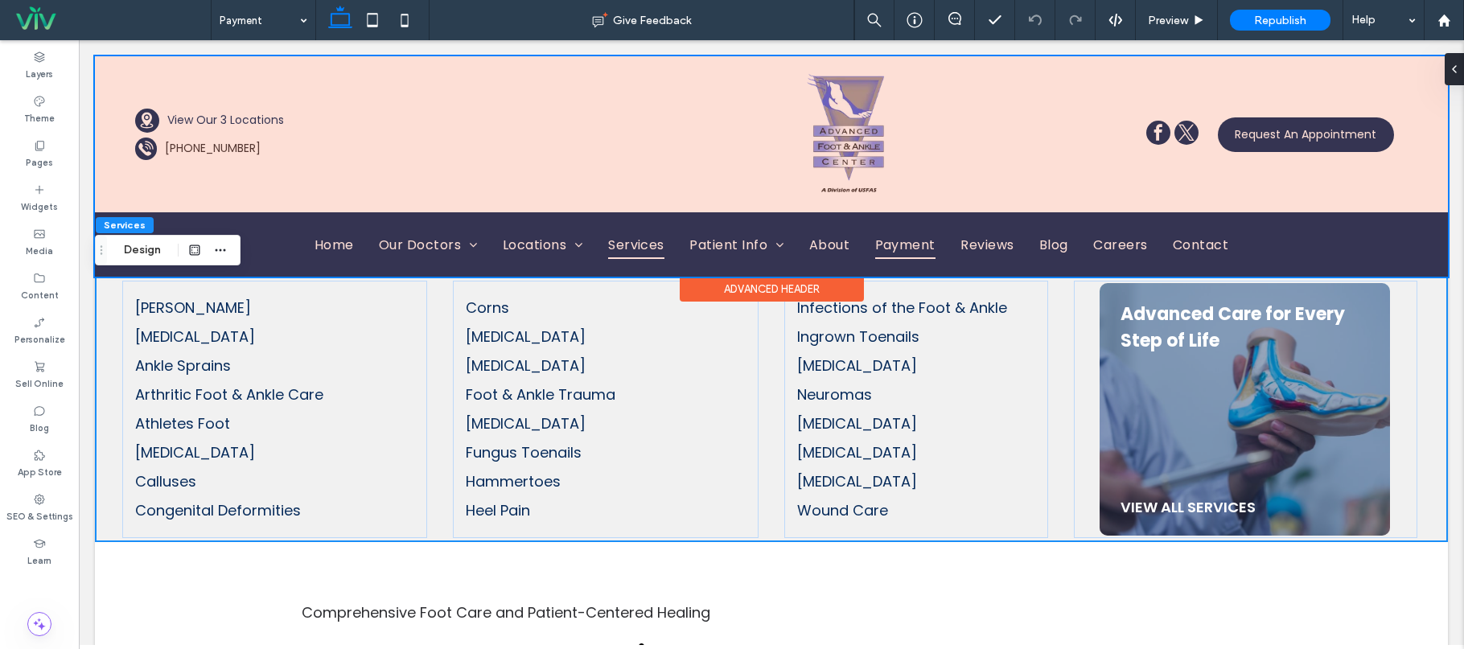
click at [667, 244] on div at bounding box center [771, 166] width 1353 height 220
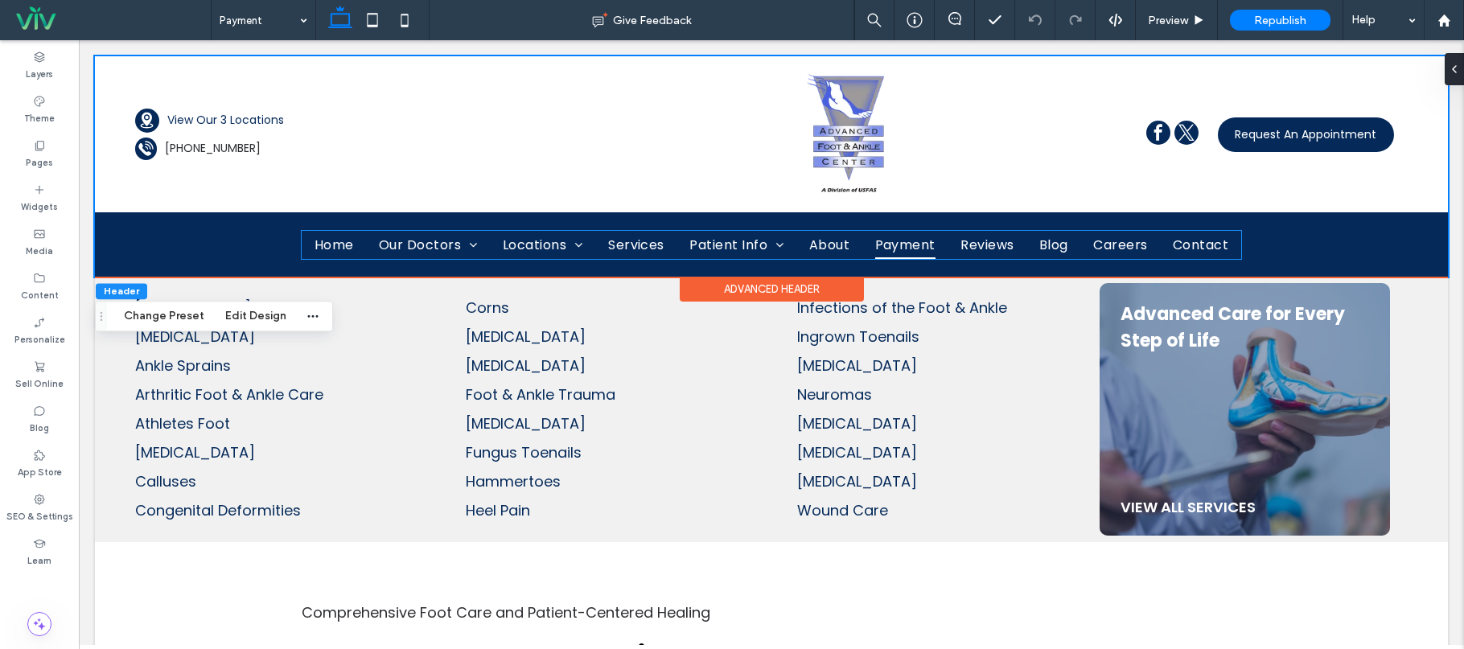
click at [667, 244] on link "Services" at bounding box center [636, 245] width 80 height 28
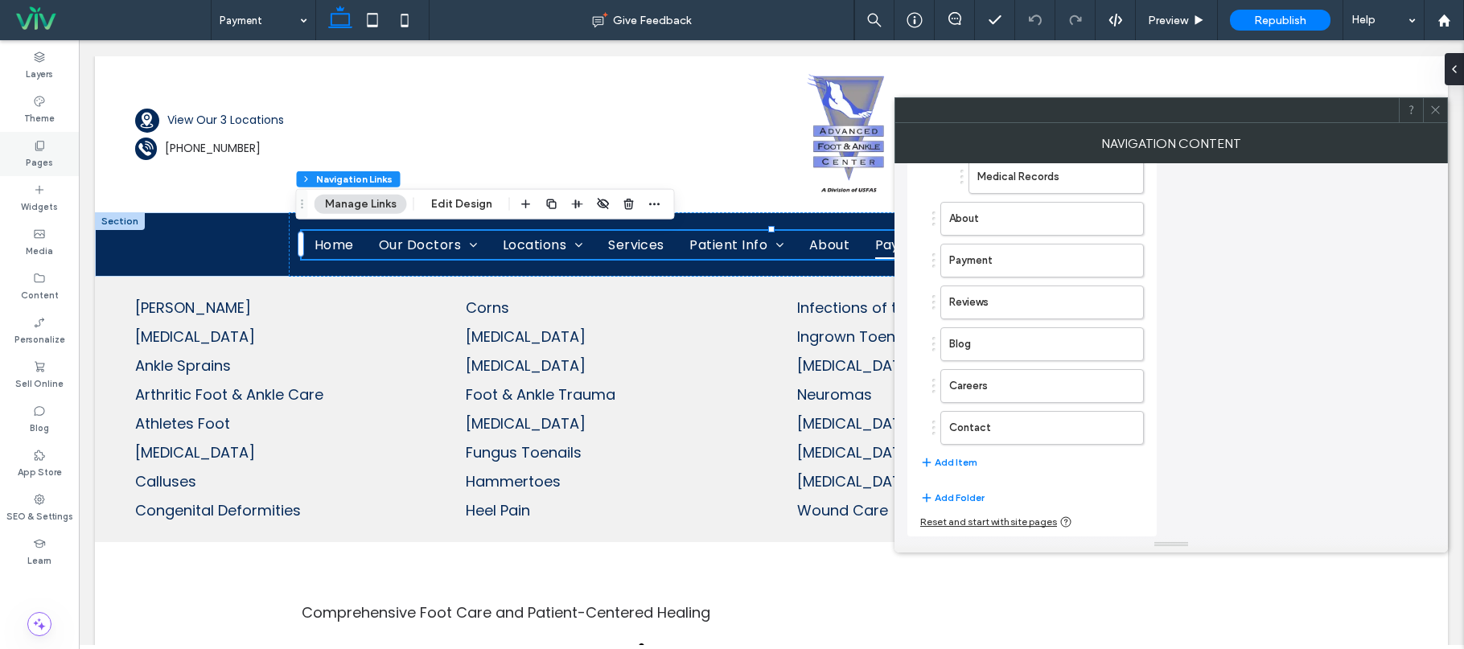
click at [35, 155] on label "Pages" at bounding box center [39, 161] width 27 height 18
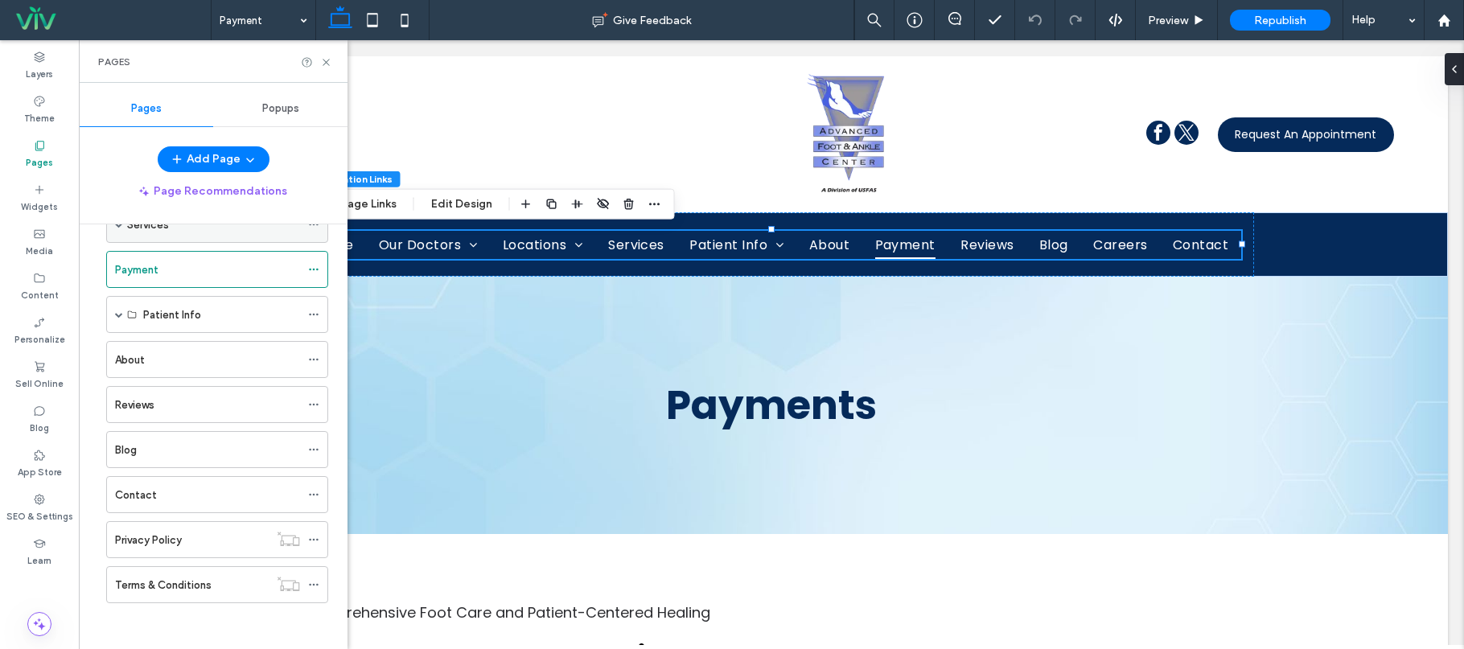
scroll to position [183, 0]
click at [252, 159] on icon "button" at bounding box center [250, 159] width 13 height 13
click at [246, 158] on icon "button" at bounding box center [250, 159] width 13 height 13
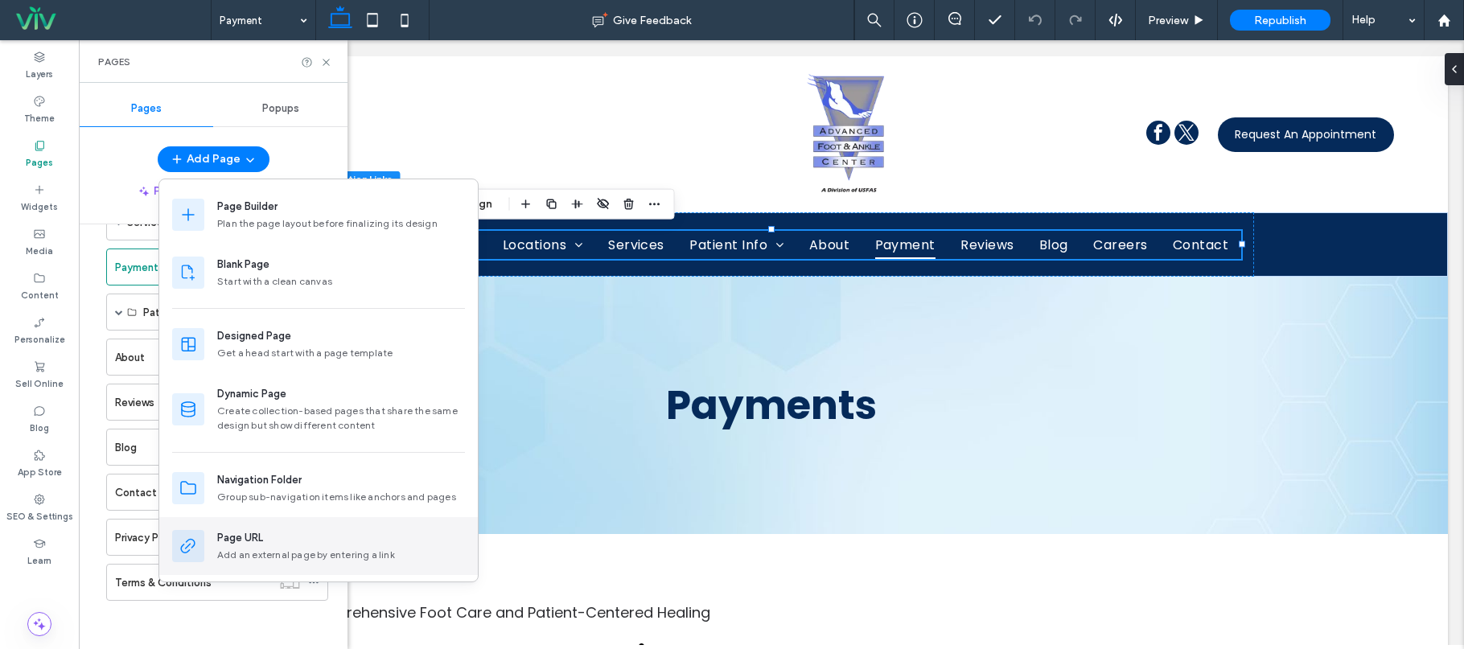
click at [305, 533] on div "Page URL" at bounding box center [341, 538] width 248 height 16
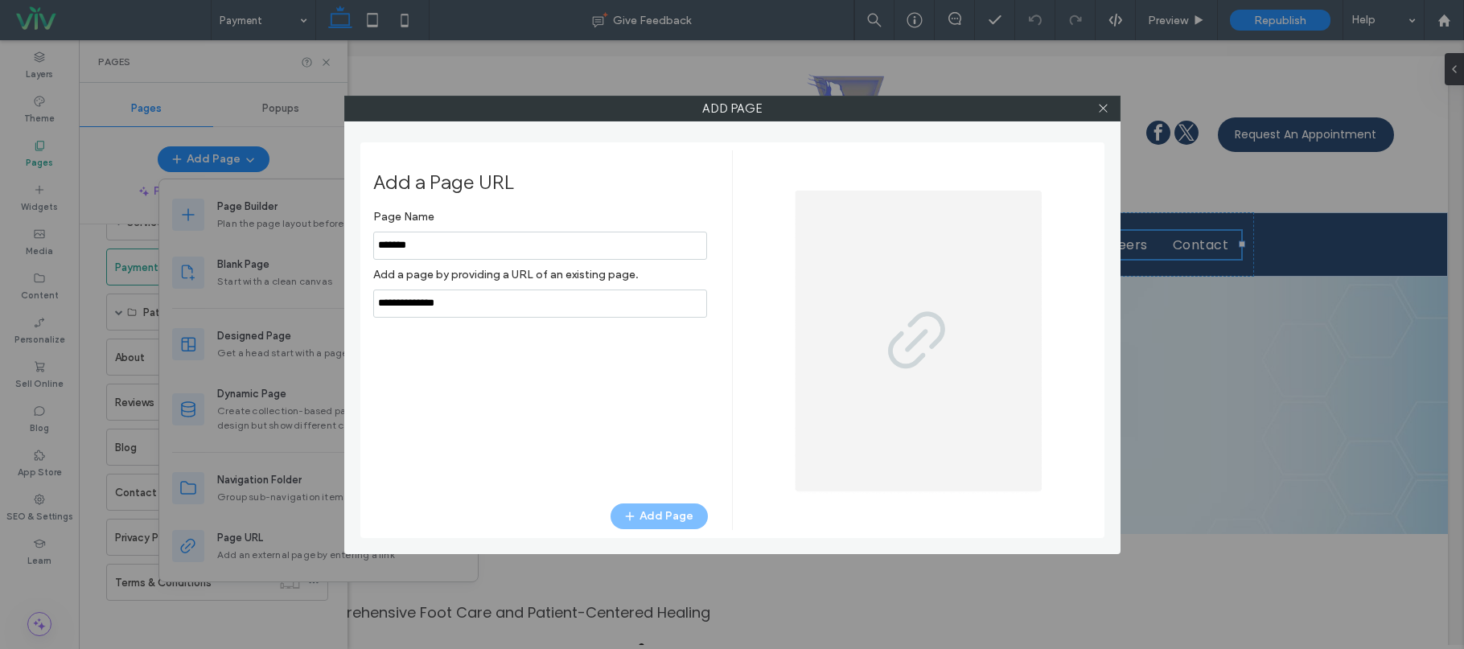
type input "*******"
click at [498, 302] on input "notEmpty,url" at bounding box center [540, 304] width 334 height 28
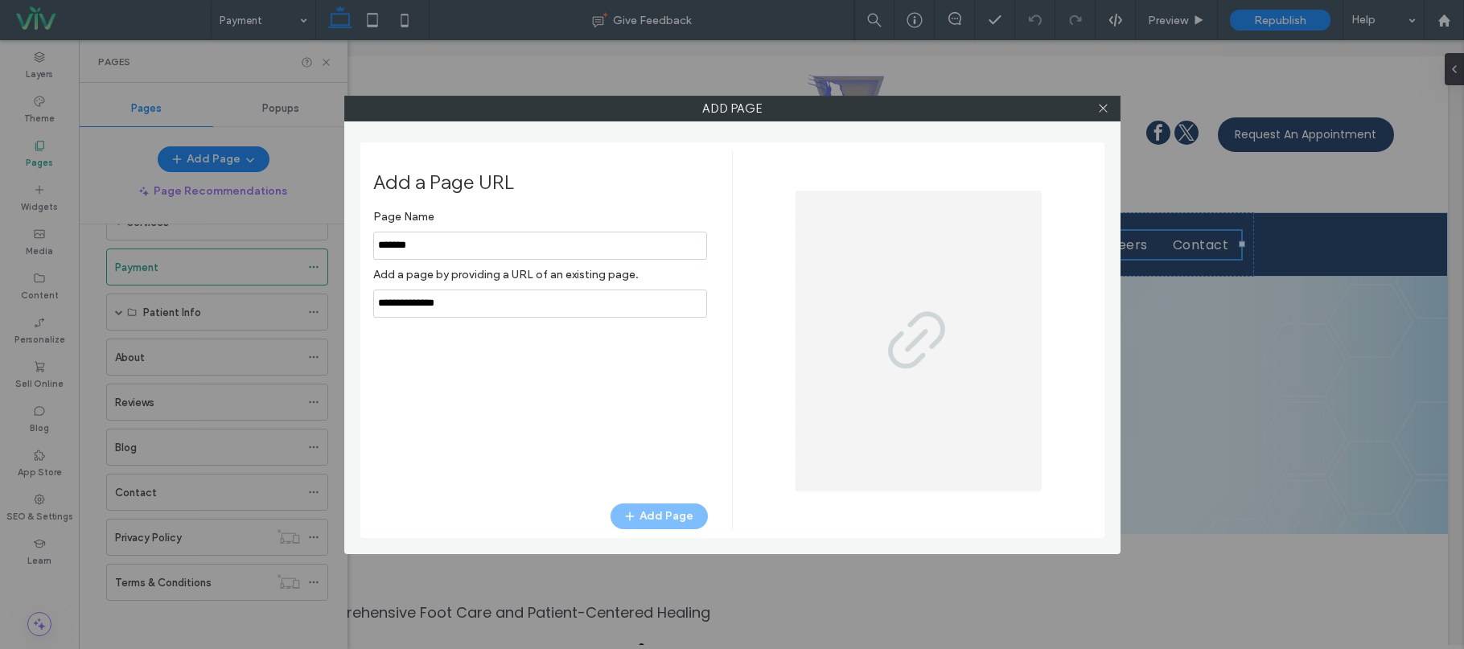
drag, startPoint x: 494, startPoint y: 306, endPoint x: 249, endPoint y: 300, distance: 245.4
click at [254, 300] on div "Add Page Add a Page URL Page Name Add a page by providing a URL of an existing …" at bounding box center [732, 324] width 1464 height 649
paste input "**********"
type input "**********"
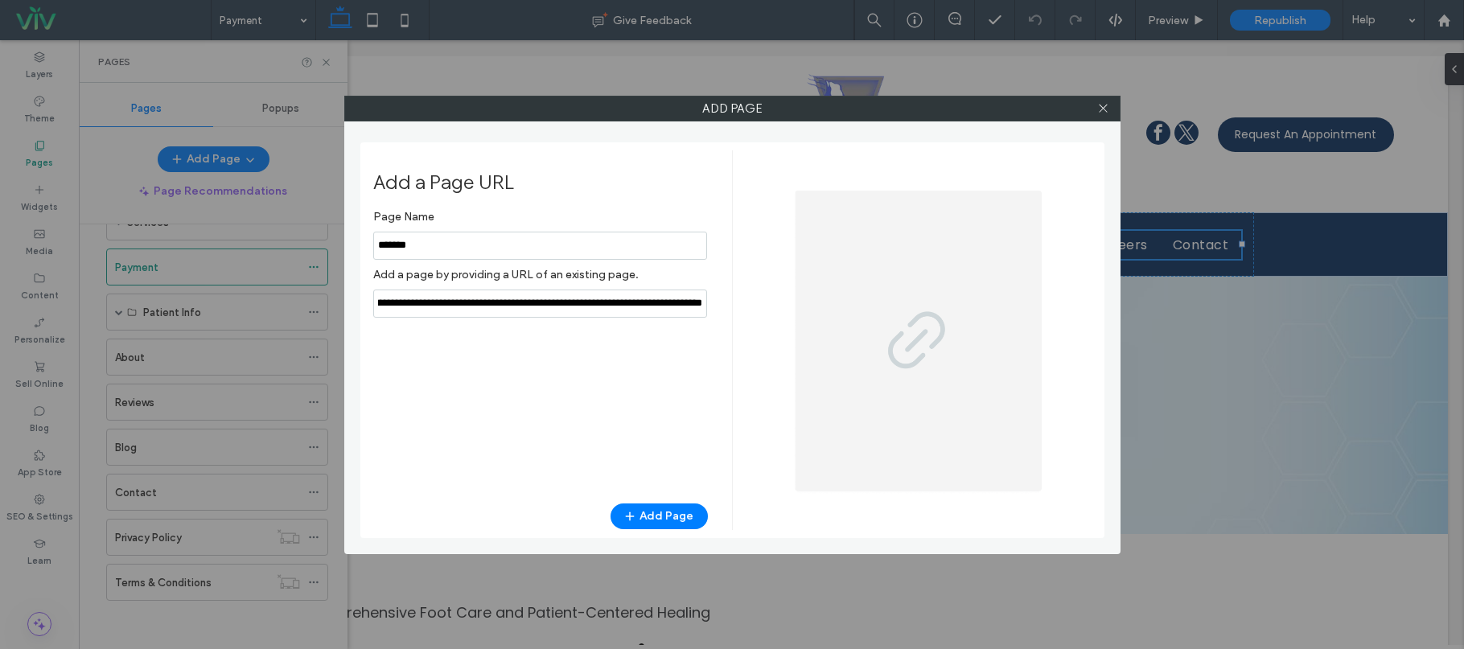
scroll to position [0, 0]
click at [551, 365] on div "Page Name Add a page by providing a URL of an existing page. Add Page" at bounding box center [540, 345] width 335 height 286
click at [682, 514] on button "Add Page" at bounding box center [659, 517] width 97 height 26
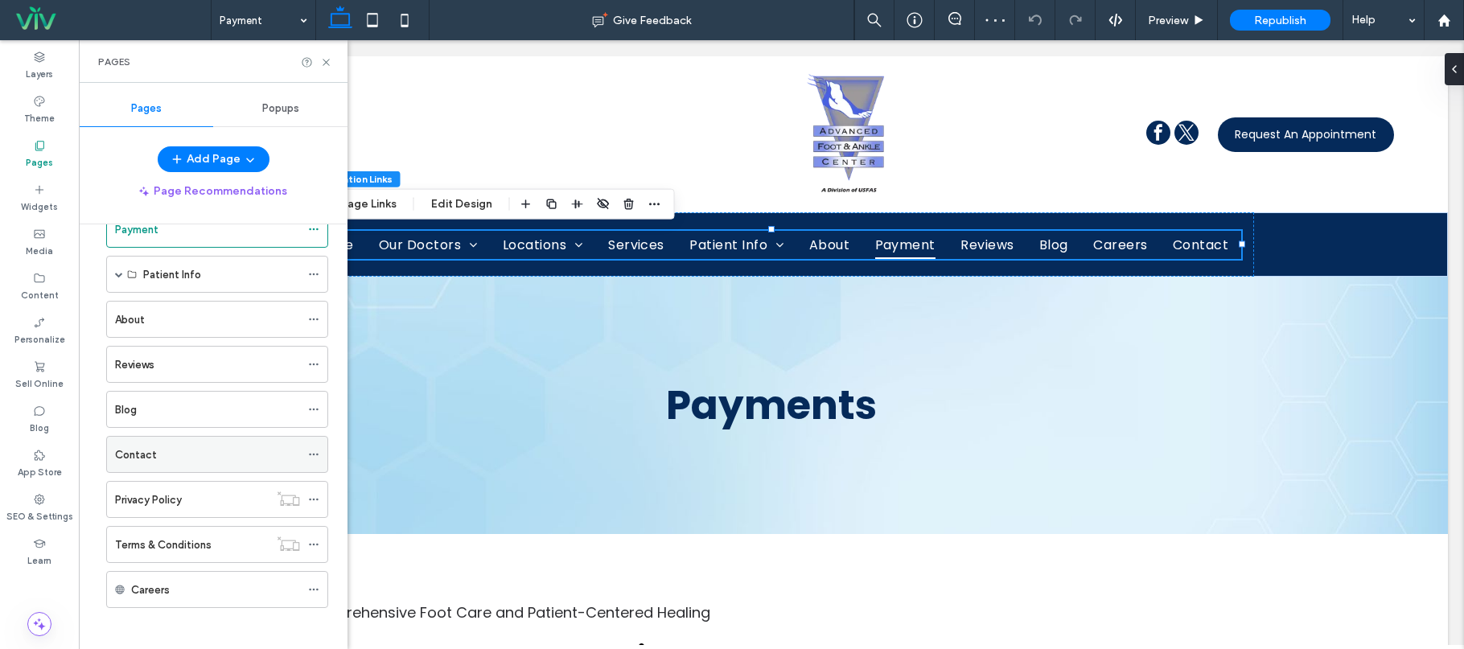
scroll to position [228, 0]
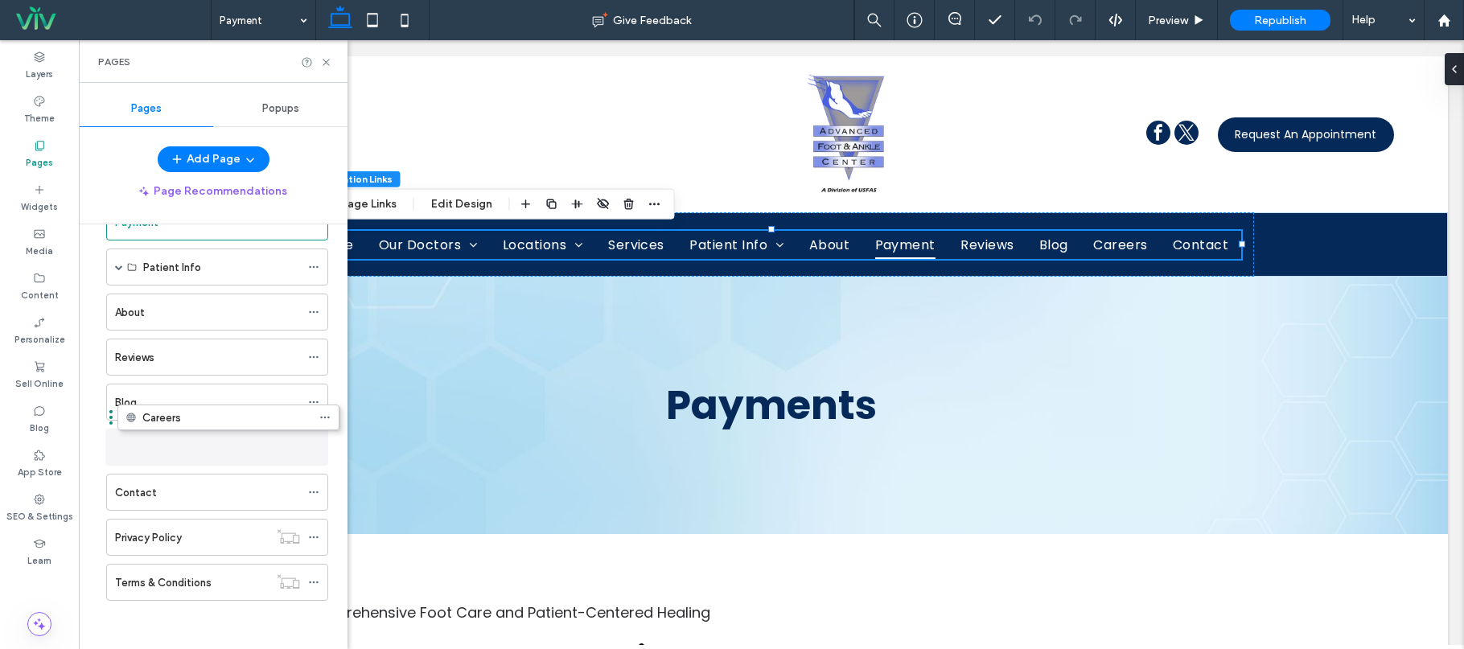
drag, startPoint x: 177, startPoint y: 590, endPoint x: 188, endPoint y: 430, distance: 159.7
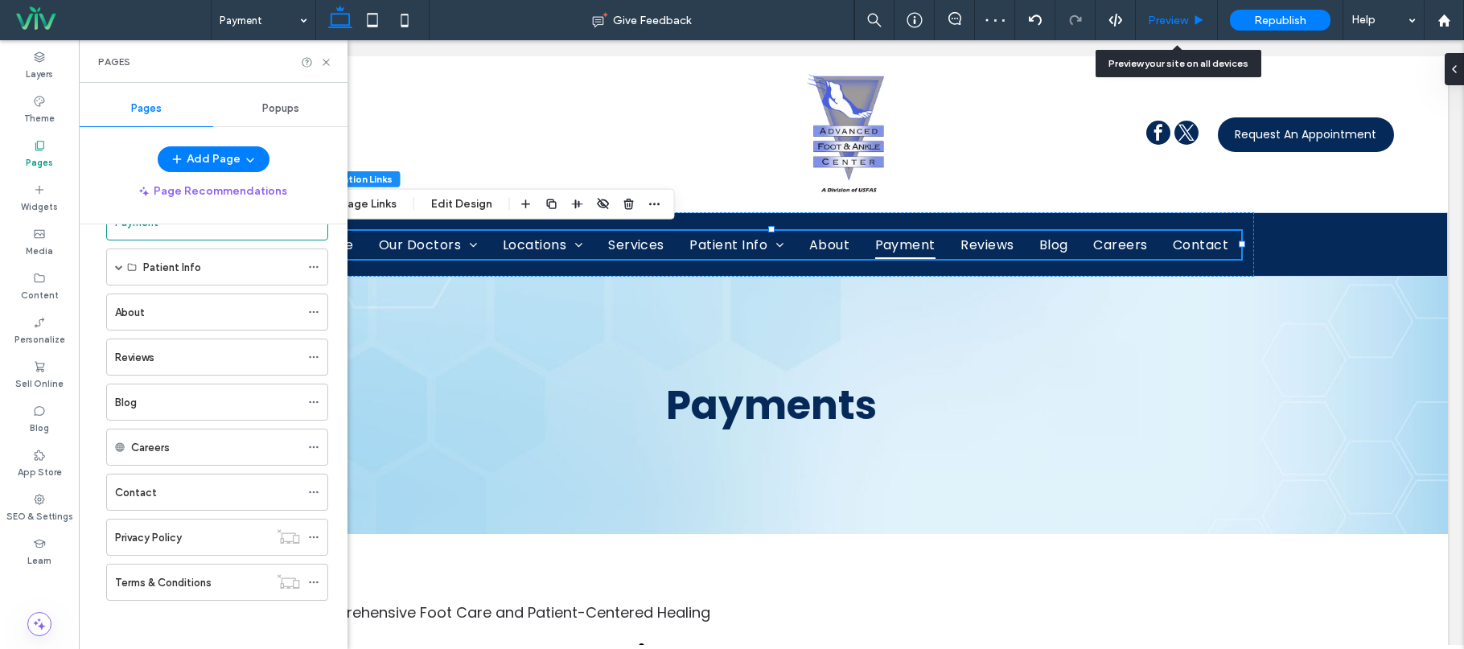
click at [1212, 14] on div "Preview" at bounding box center [1176, 21] width 81 height 14
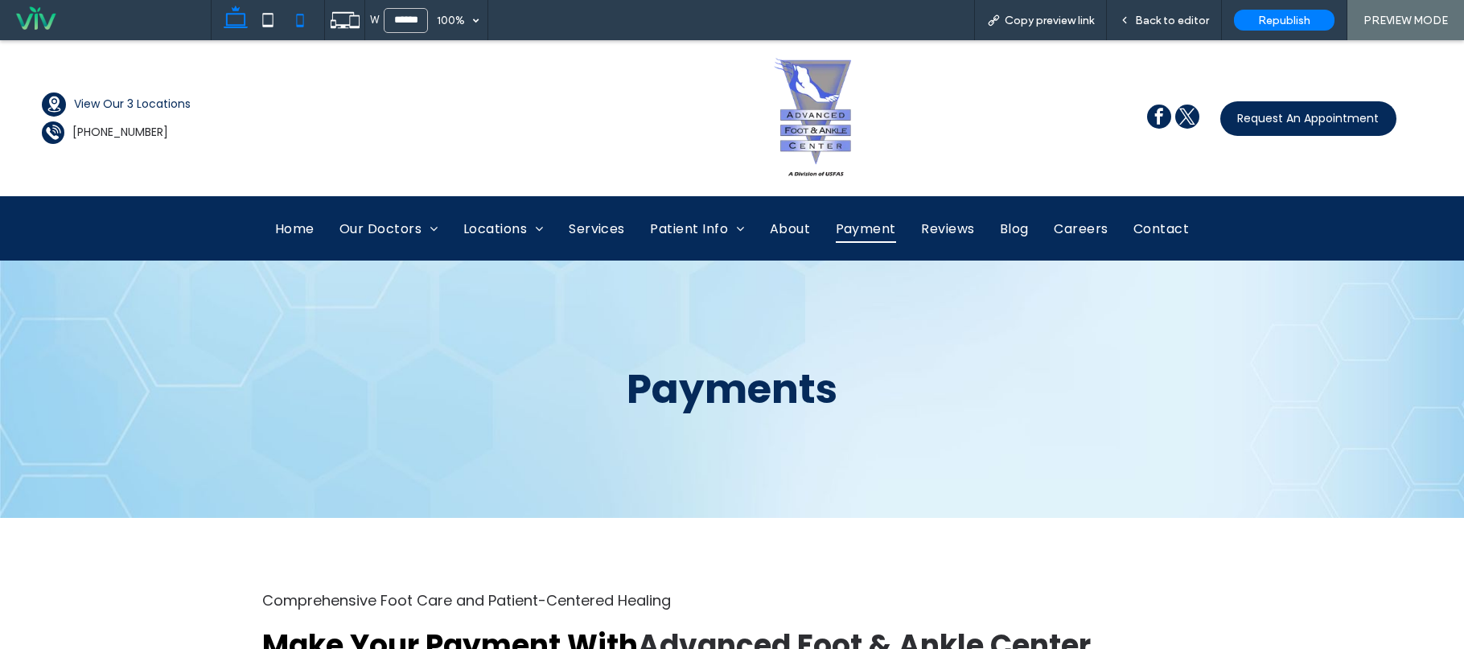
click at [290, 30] on icon at bounding box center [300, 20] width 32 height 32
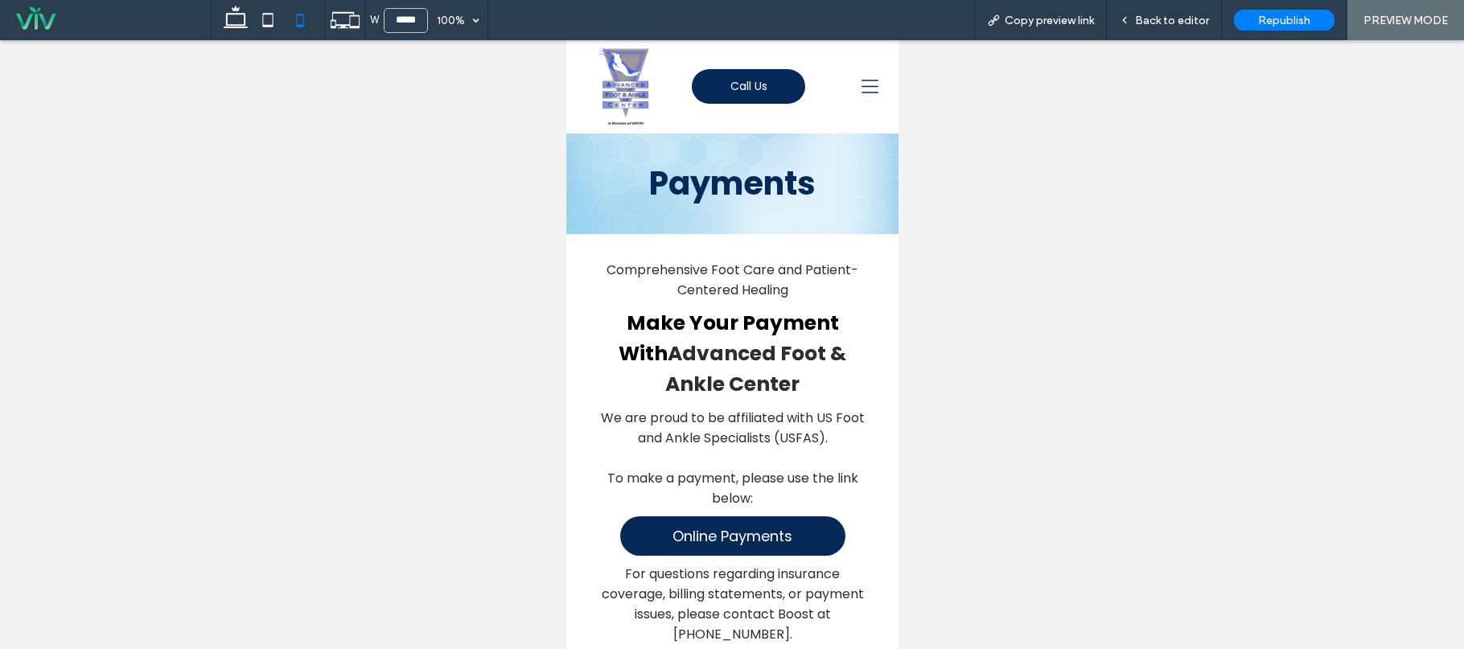
click at [838, 98] on div at bounding box center [855, 86] width 71 height 85
click at [868, 84] on div at bounding box center [855, 86] width 71 height 85
click at [862, 86] on icon at bounding box center [869, 86] width 17 height 13
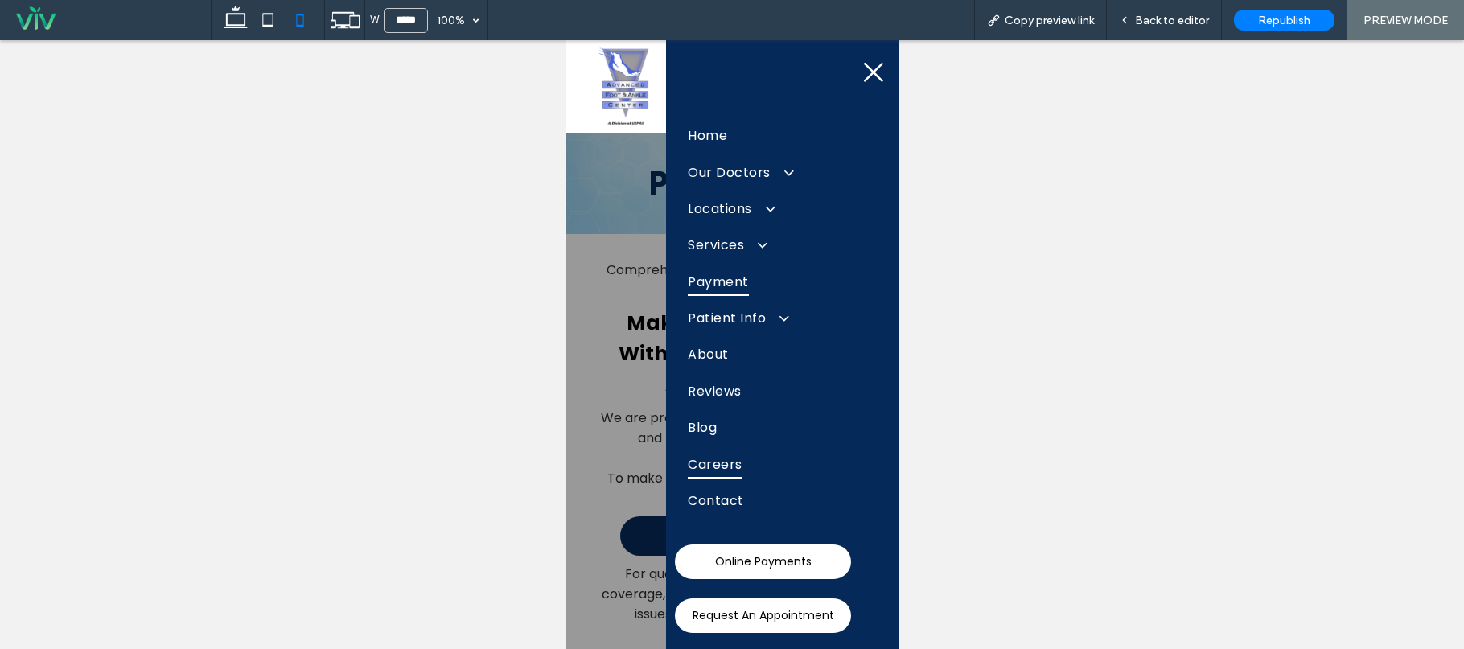
click at [717, 467] on span "Careers" at bounding box center [714, 464] width 54 height 28
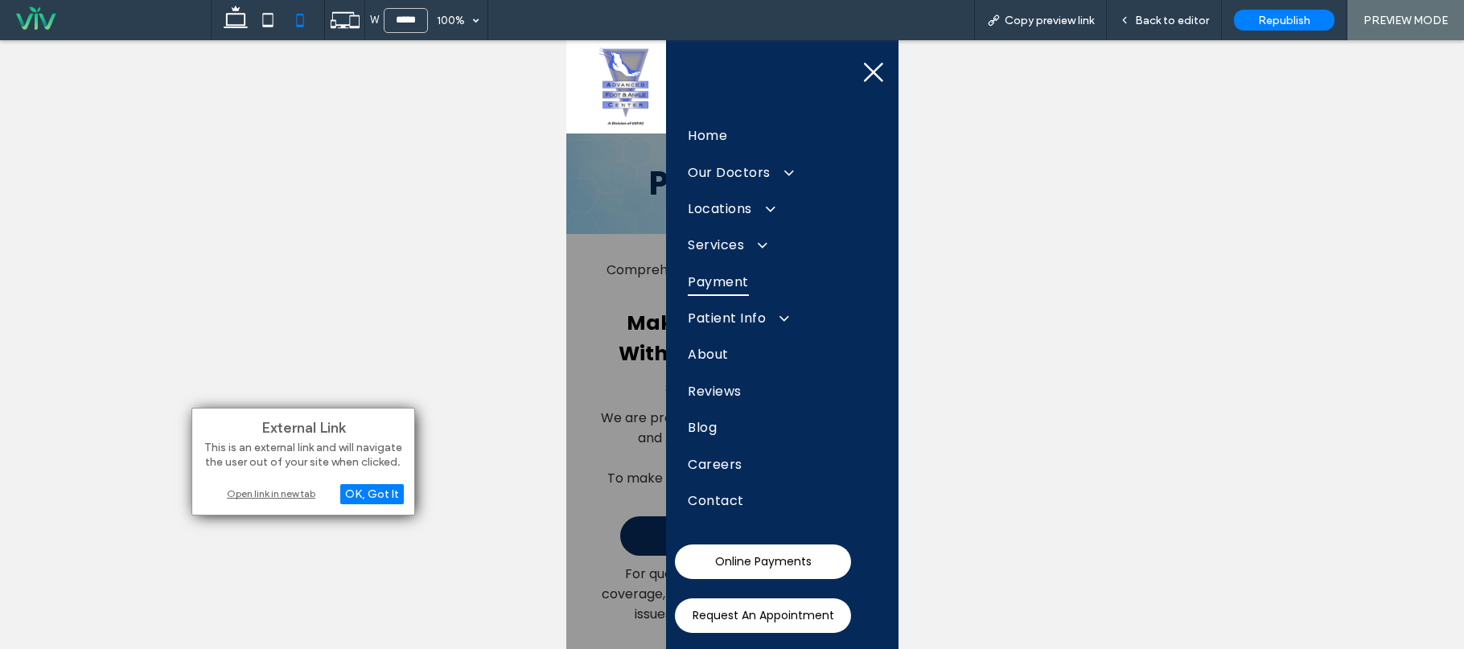
click at [290, 490] on div "Open link in new tab" at bounding box center [303, 493] width 201 height 17
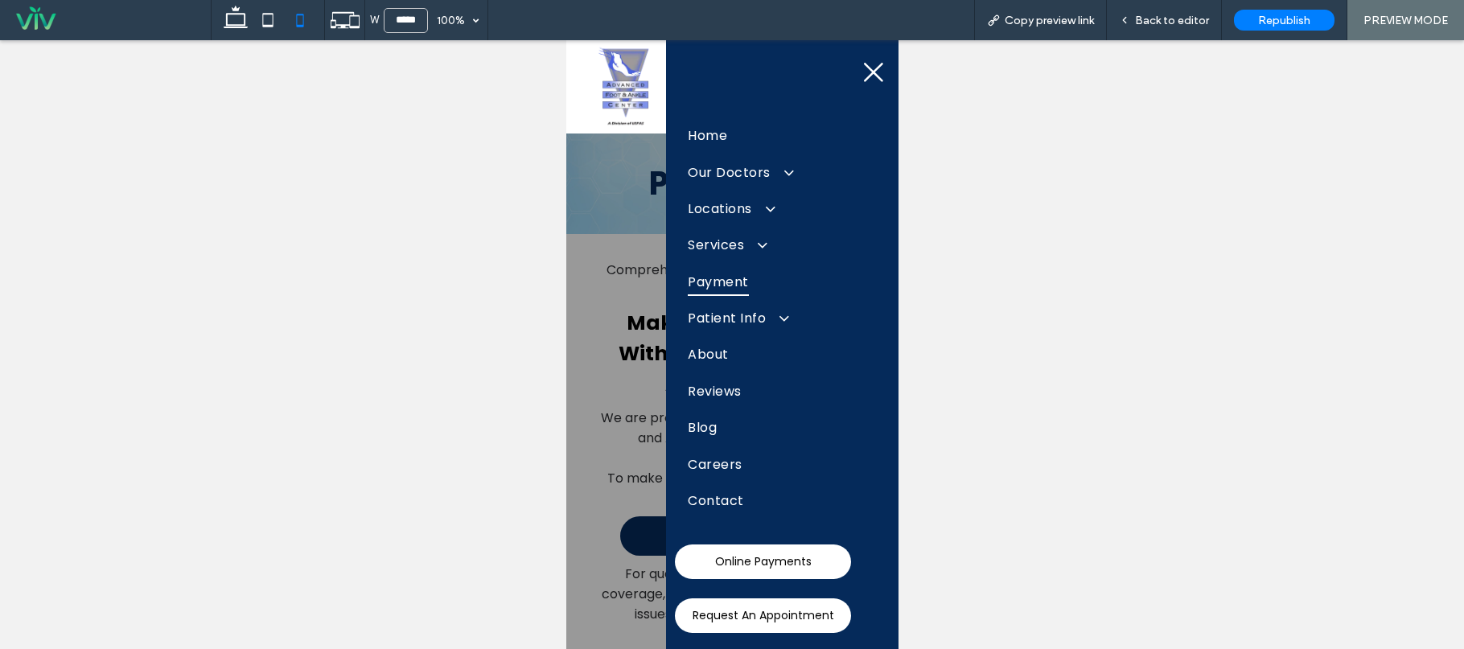
click at [1144, 349] on div at bounding box center [732, 344] width 1464 height 609
drag, startPoint x: 274, startPoint y: 25, endPoint x: 278, endPoint y: 97, distance: 72.6
click at [274, 25] on icon at bounding box center [268, 20] width 32 height 32
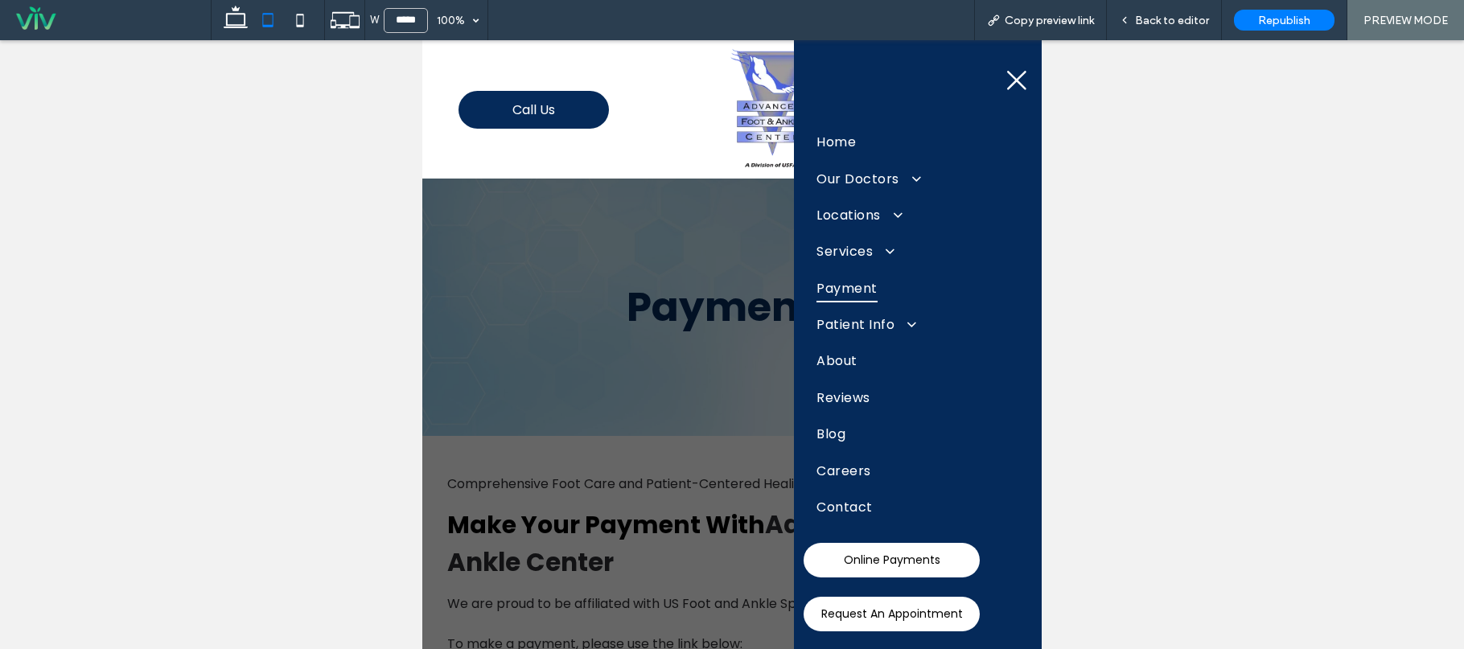
type input "*****"
click at [1016, 81] on icon at bounding box center [1016, 80] width 19 height 19
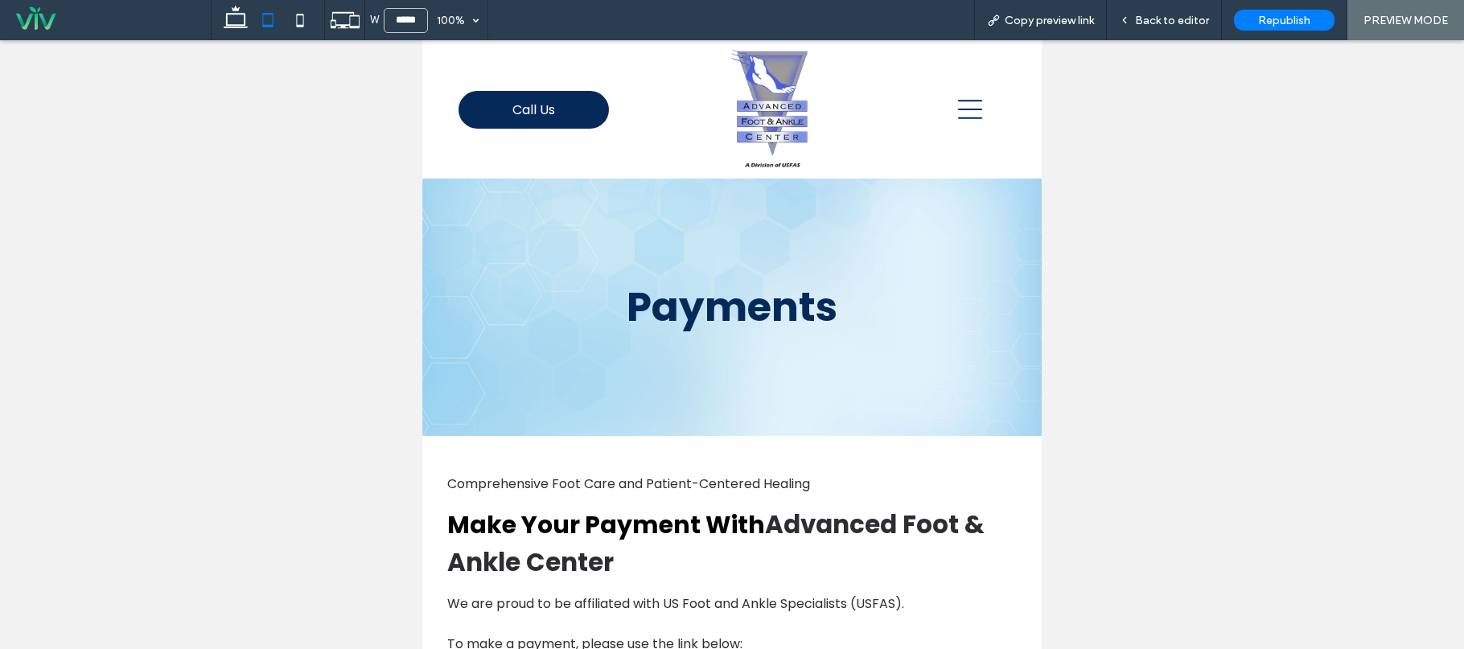
click at [947, 96] on div at bounding box center [970, 109] width 118 height 138
click at [962, 129] on div at bounding box center [970, 109] width 118 height 138
click at [965, 109] on icon at bounding box center [970, 109] width 24 height 19
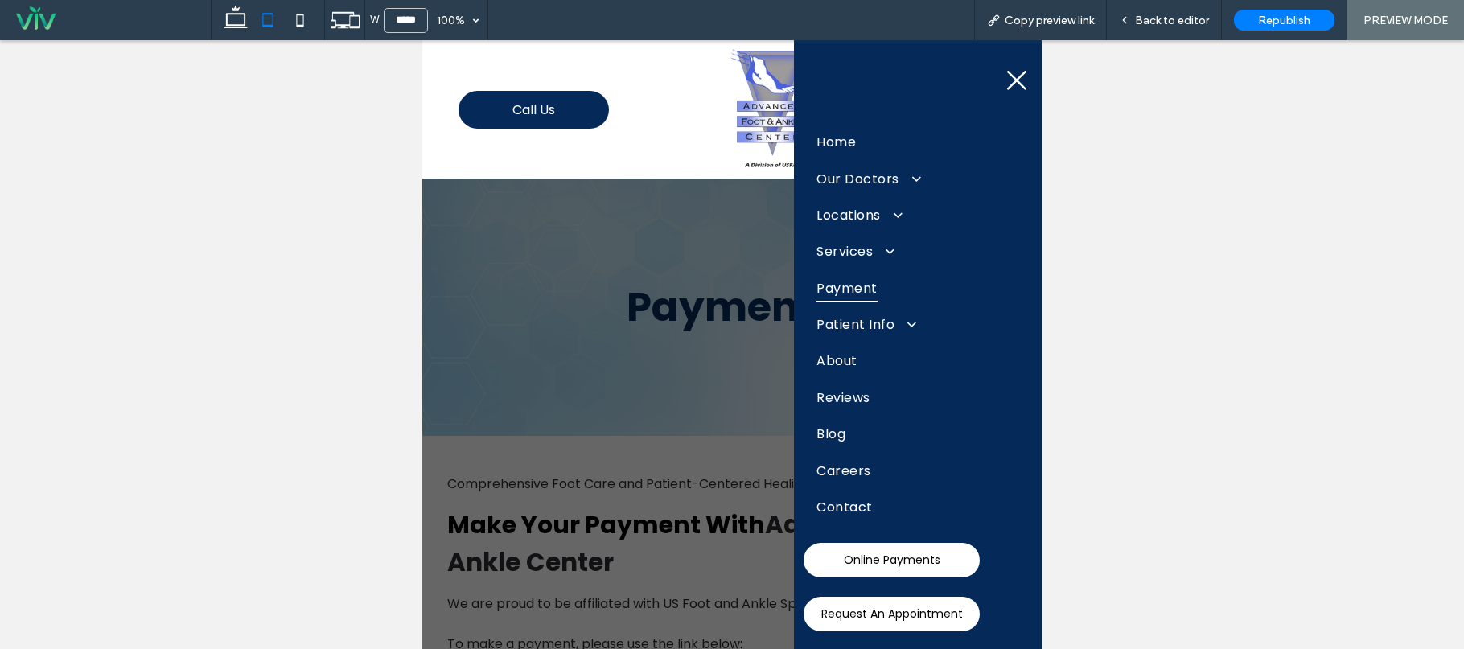
click at [1112, 452] on div at bounding box center [732, 344] width 1464 height 609
click at [1299, 19] on span "Republish" at bounding box center [1284, 21] width 52 height 14
